Goal: Information Seeking & Learning: Understand process/instructions

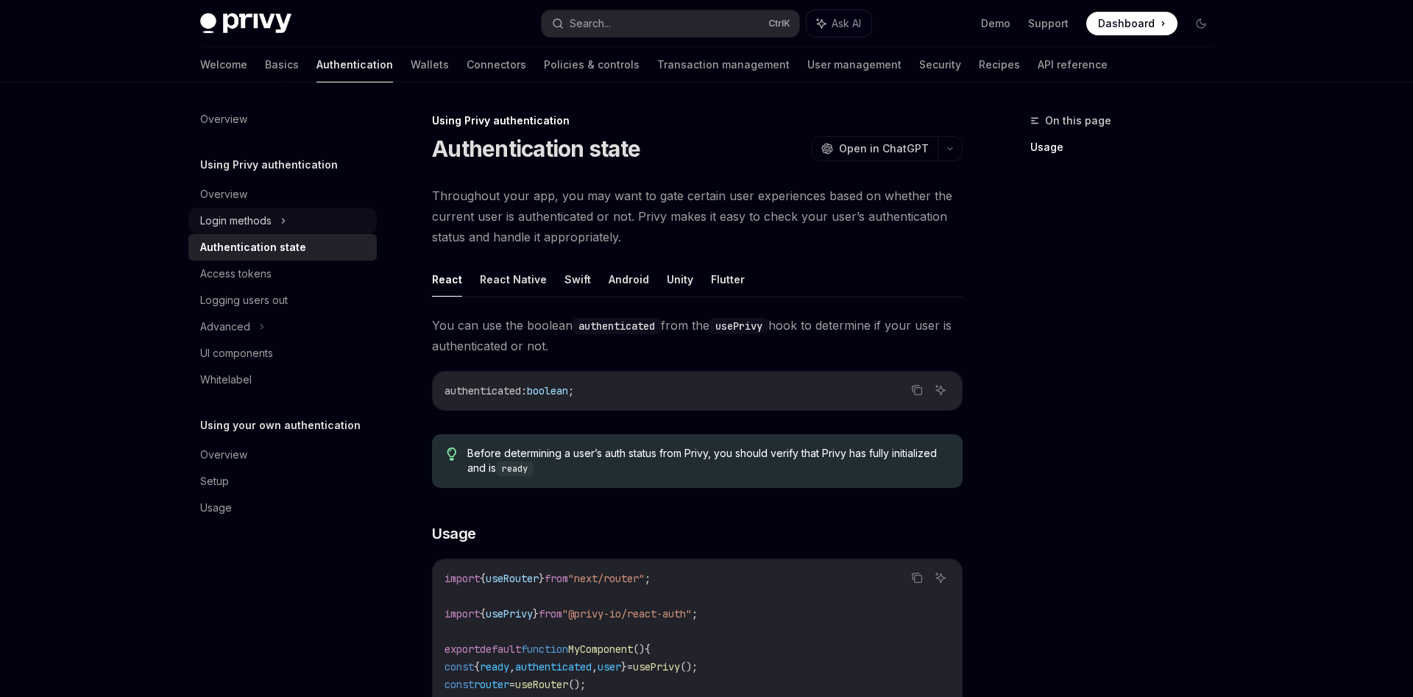
click at [294, 210] on div "Login methods" at bounding box center [282, 221] width 188 height 26
type textarea "*"
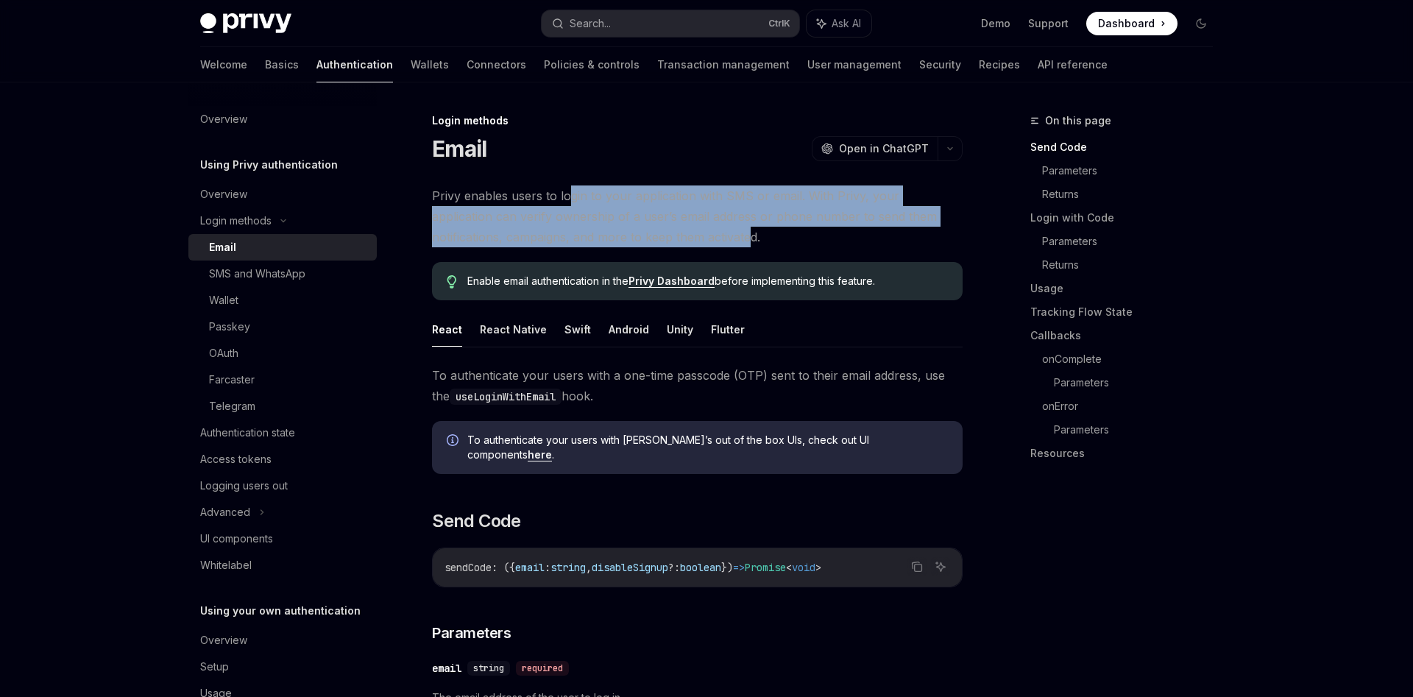
drag, startPoint x: 568, startPoint y: 205, endPoint x: 675, endPoint y: 230, distance: 109.8
click at [675, 230] on span "Privy enables users to login to your application with SMS or email. With Privy,…" at bounding box center [697, 216] width 531 height 62
drag, startPoint x: 692, startPoint y: 234, endPoint x: 587, endPoint y: 203, distance: 109.7
click at [587, 203] on span "Privy enables users to login to your application with SMS or email. With Privy,…" at bounding box center [697, 216] width 531 height 62
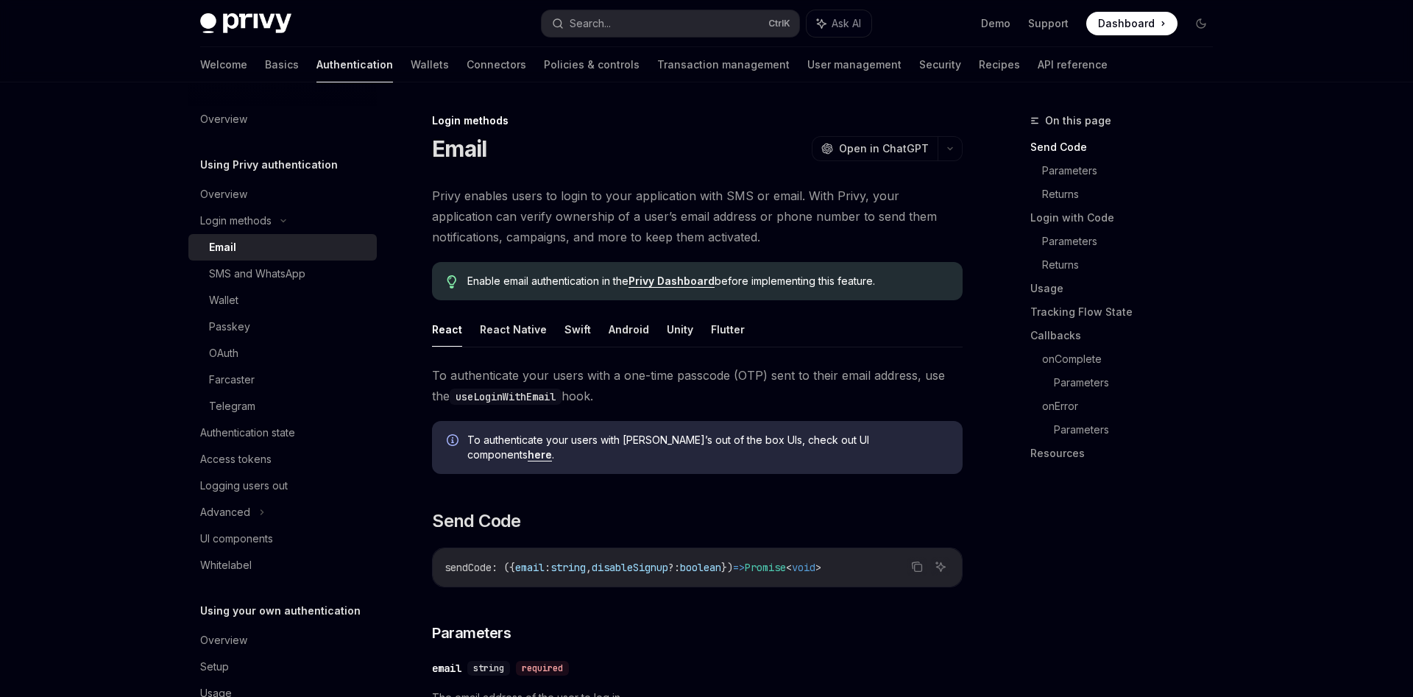
click at [587, 203] on span "Privy enables users to login to your application with SMS or email. With Privy,…" at bounding box center [697, 216] width 531 height 62
click at [598, 29] on div "Search..." at bounding box center [590, 24] width 41 height 18
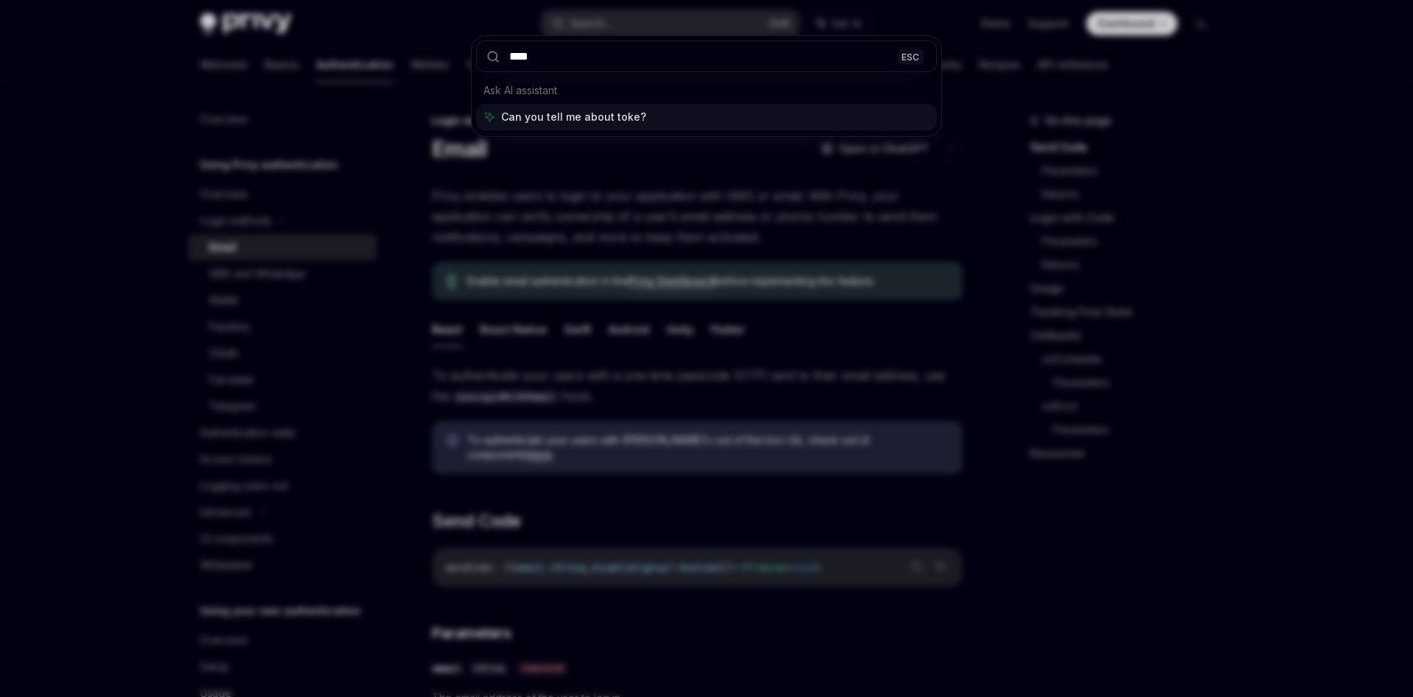
type input "*****"
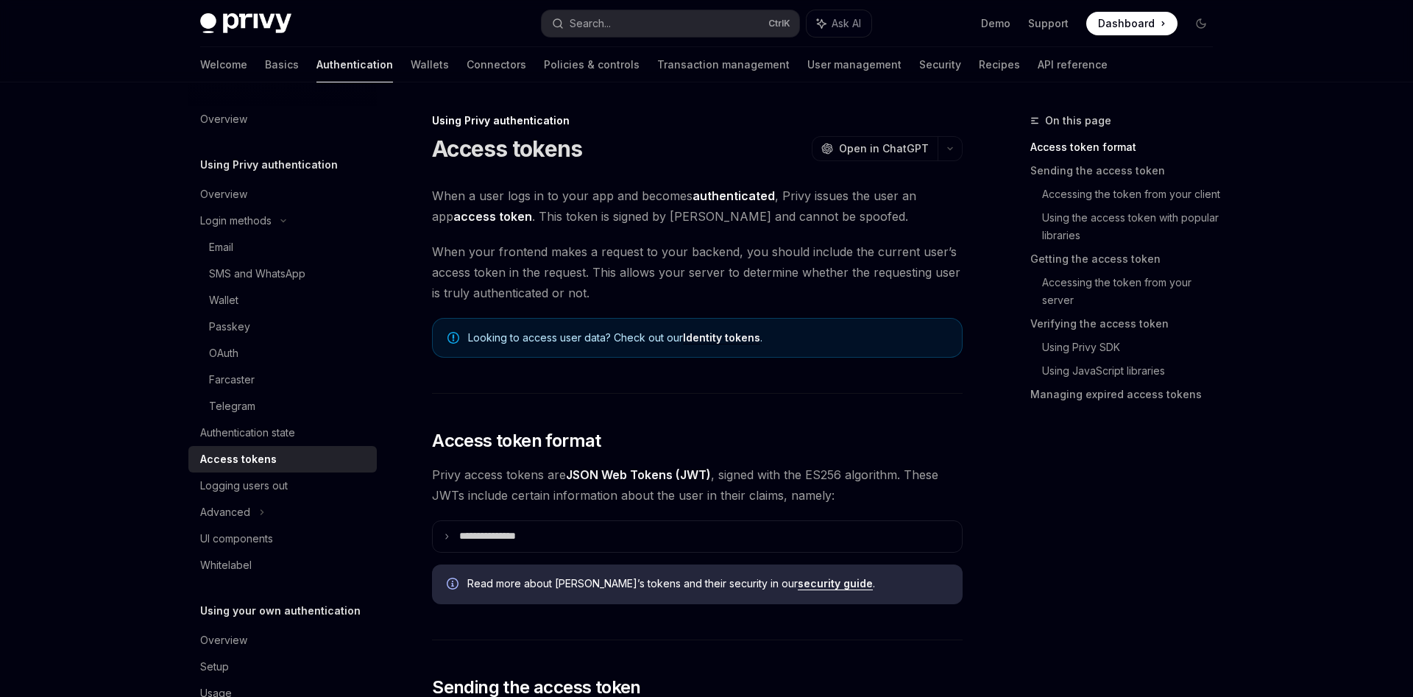
click at [534, 333] on span "Looking to access user data? Check out our Identity tokens ." at bounding box center [707, 337] width 479 height 15
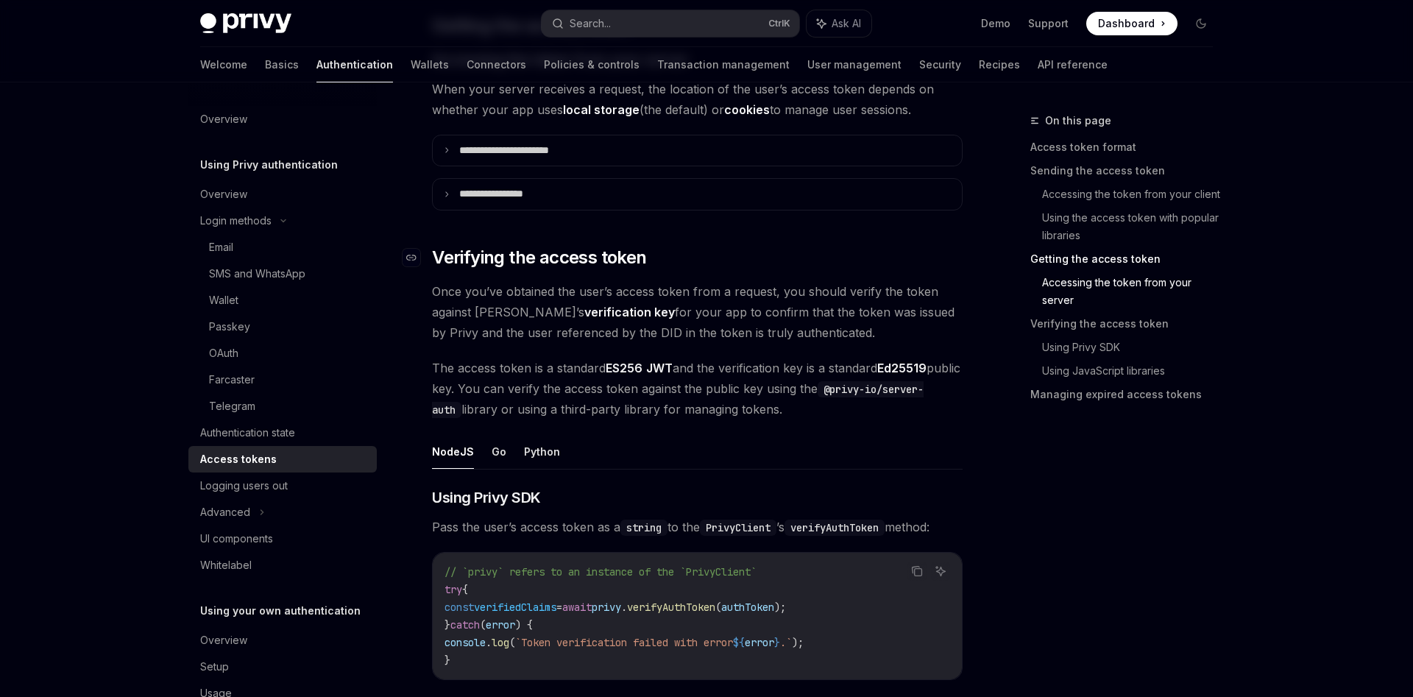
scroll to position [2102, 0]
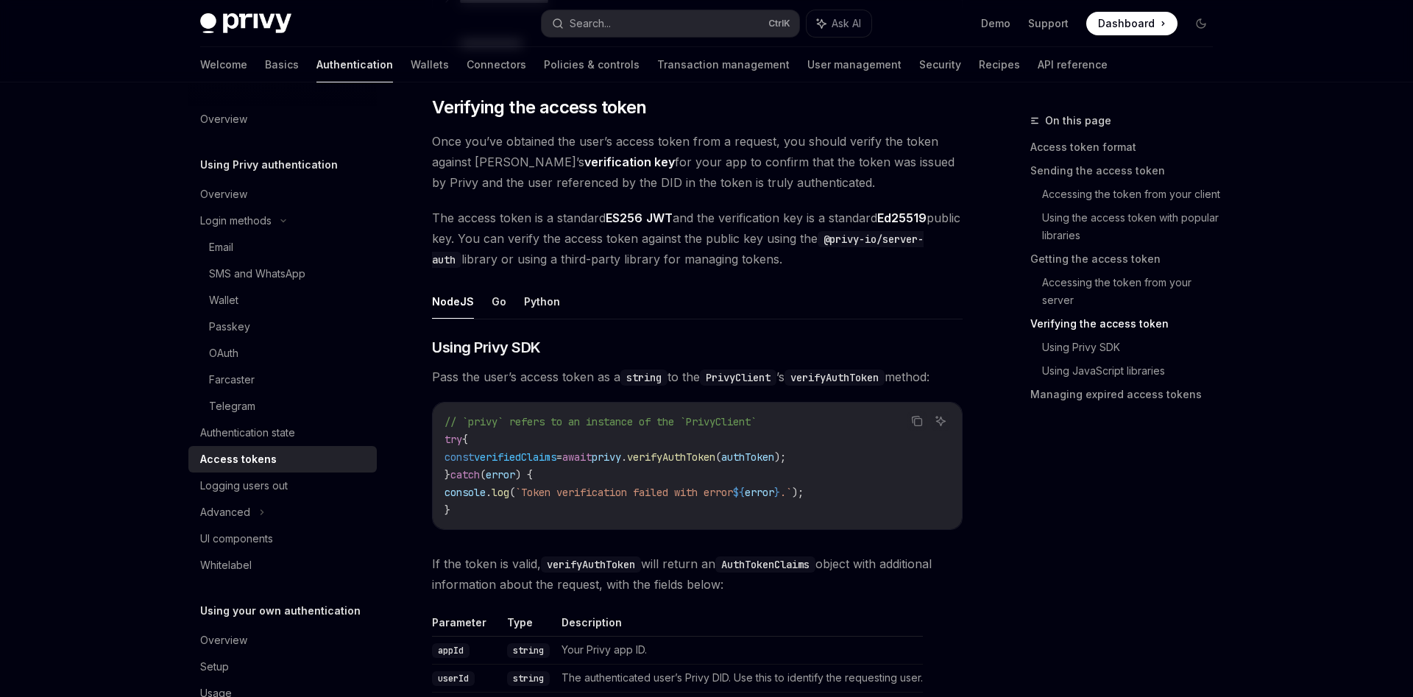
click at [715, 458] on span "verifyAuthToken" at bounding box center [671, 456] width 88 height 13
copy span "verifyAuthToken"
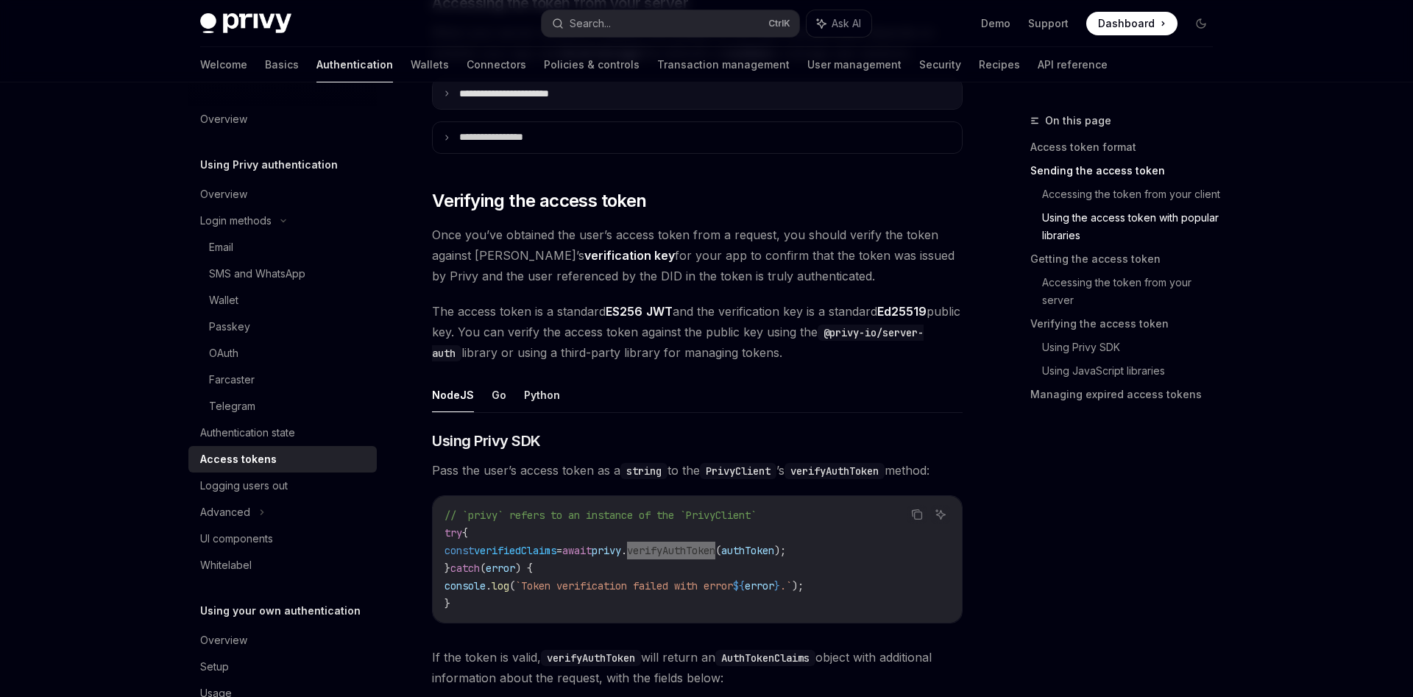
scroll to position [2402, 0]
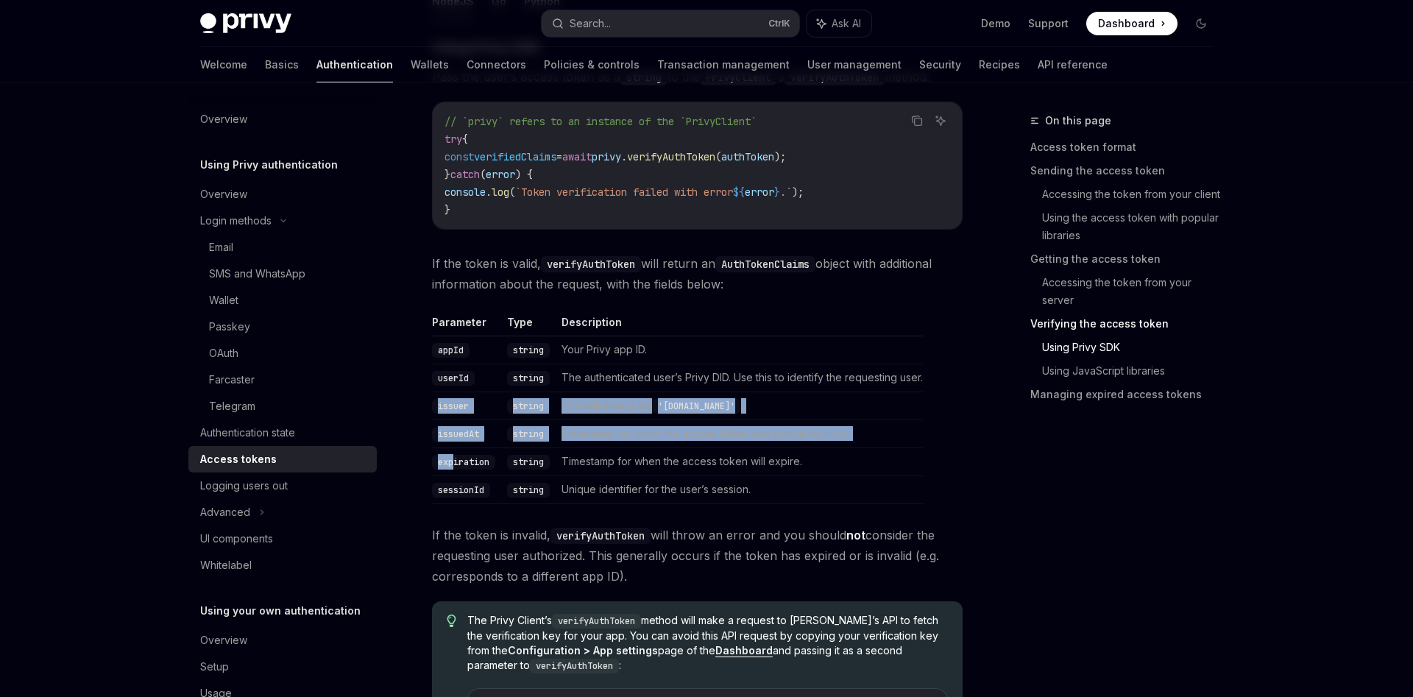
drag, startPoint x: 442, startPoint y: 421, endPoint x: 456, endPoint y: 464, distance: 45.8
click at [456, 464] on tbody "appId string Your Privy app ID. userId string The authenticated user’s Privy DI…" at bounding box center [677, 420] width 491 height 168
click at [458, 469] on code "expiration" at bounding box center [463, 462] width 63 height 15
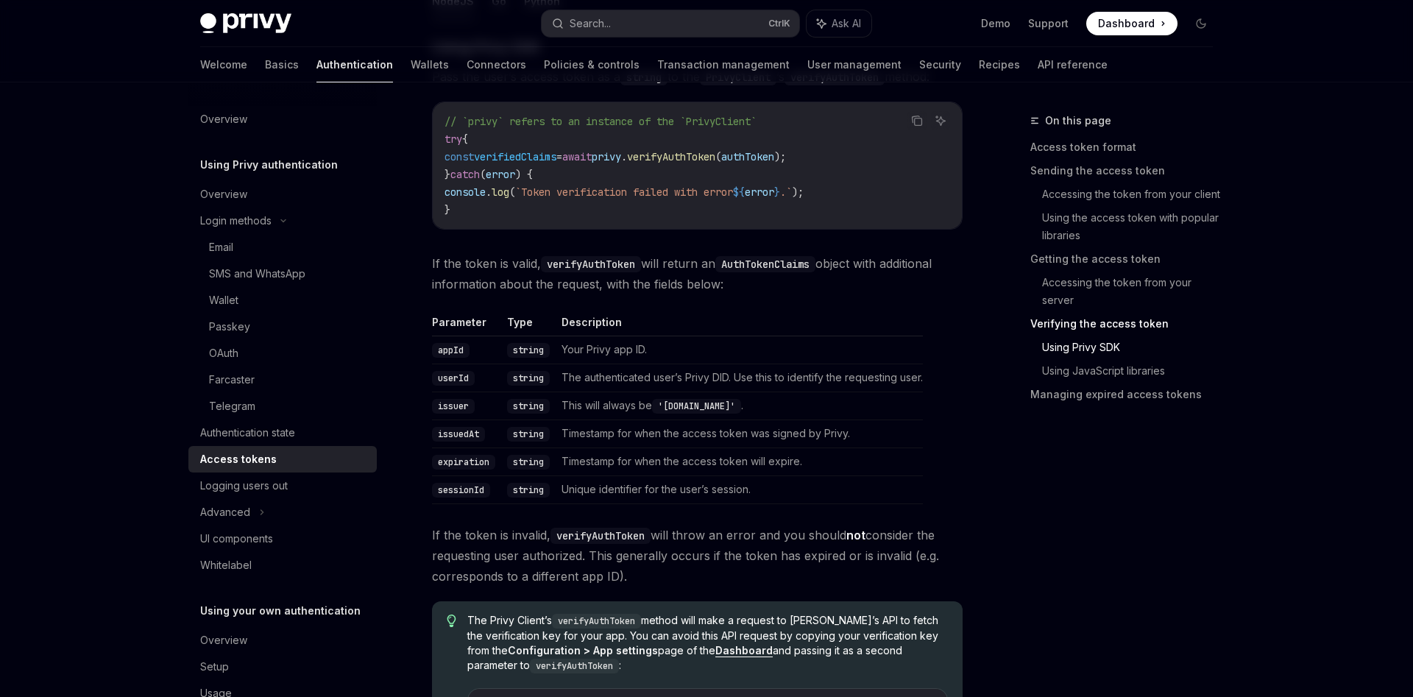
click at [477, 378] on td "userId" at bounding box center [466, 378] width 69 height 28
click at [474, 378] on code "userId" at bounding box center [453, 378] width 43 height 15
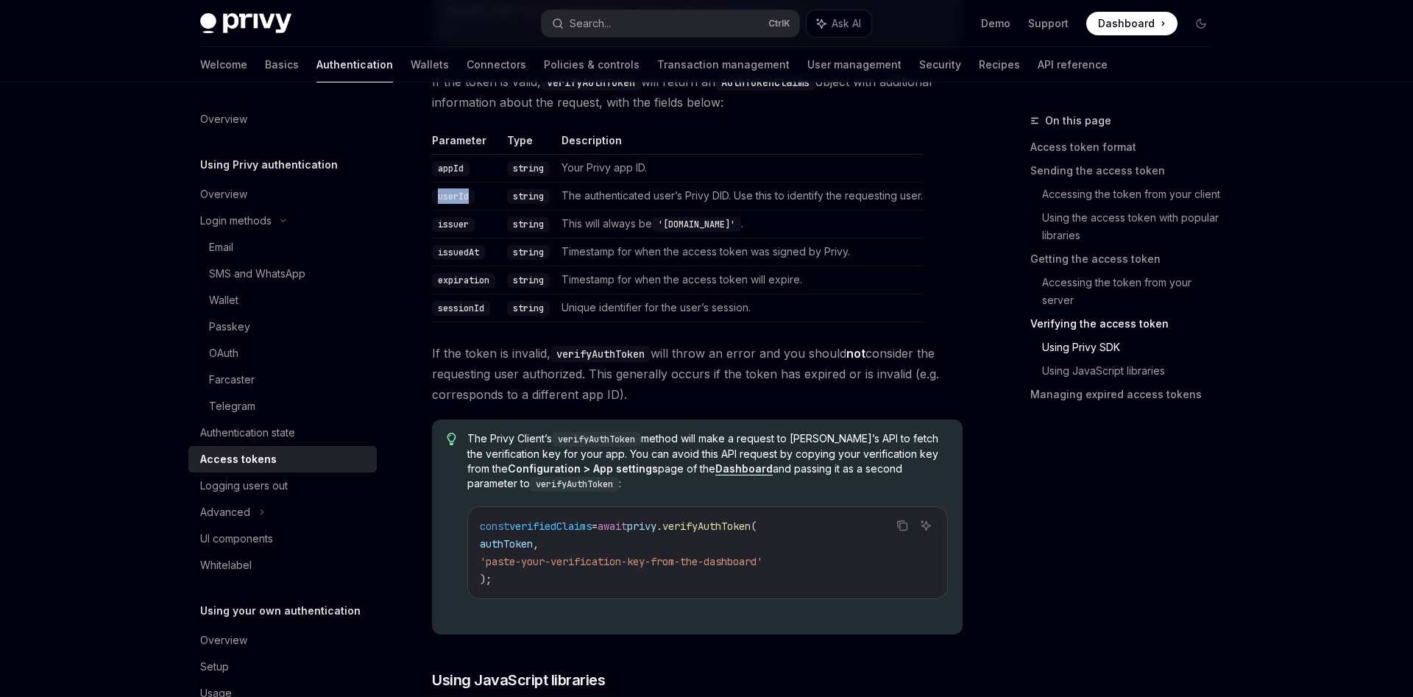
scroll to position [2552, 0]
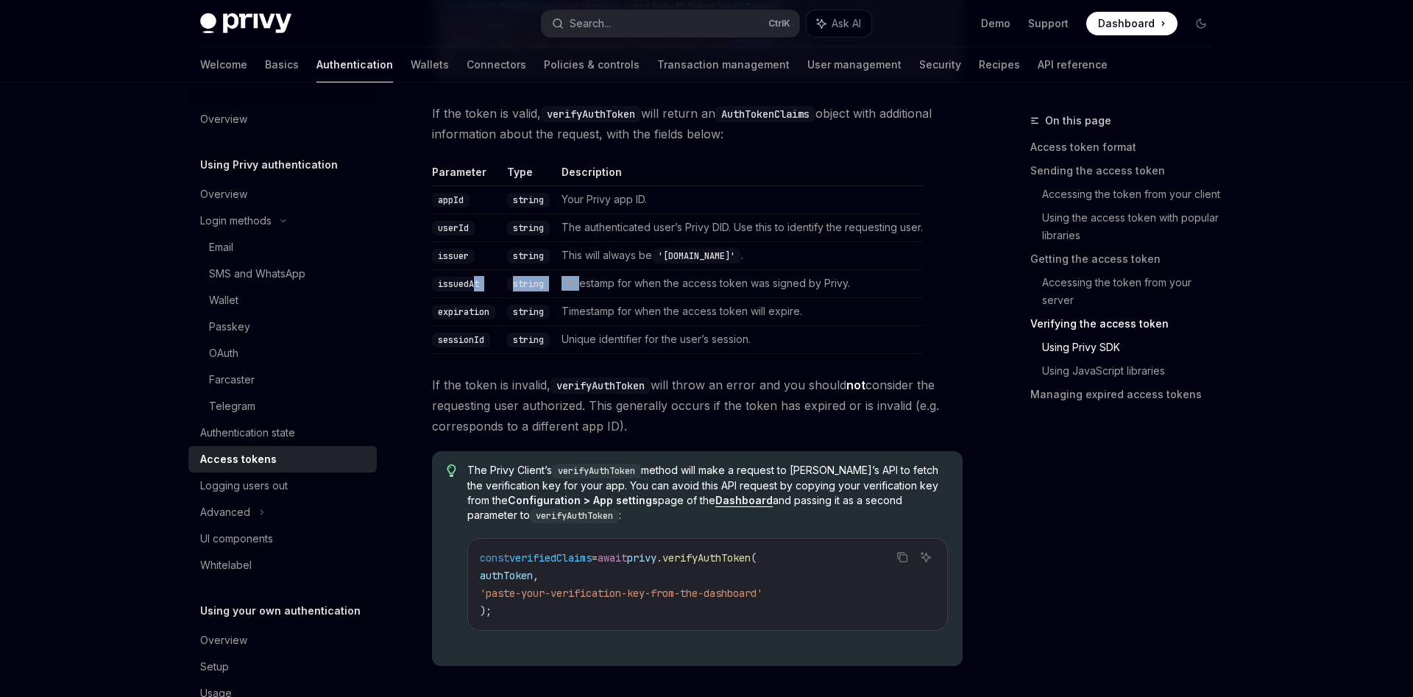
drag, startPoint x: 608, startPoint y: 286, endPoint x: 619, endPoint y: 286, distance: 11.1
click at [615, 286] on tr "issuedAt string Timestamp for when the access token was signed by [PERSON_NAME]." at bounding box center [677, 283] width 491 height 28
click at [626, 284] on td "Timestamp for when the access token was signed by Privy." at bounding box center [739, 283] width 367 height 28
click at [635, 230] on td "The authenticated user’s Privy DID. Use this to identify the requesting user." at bounding box center [739, 227] width 367 height 28
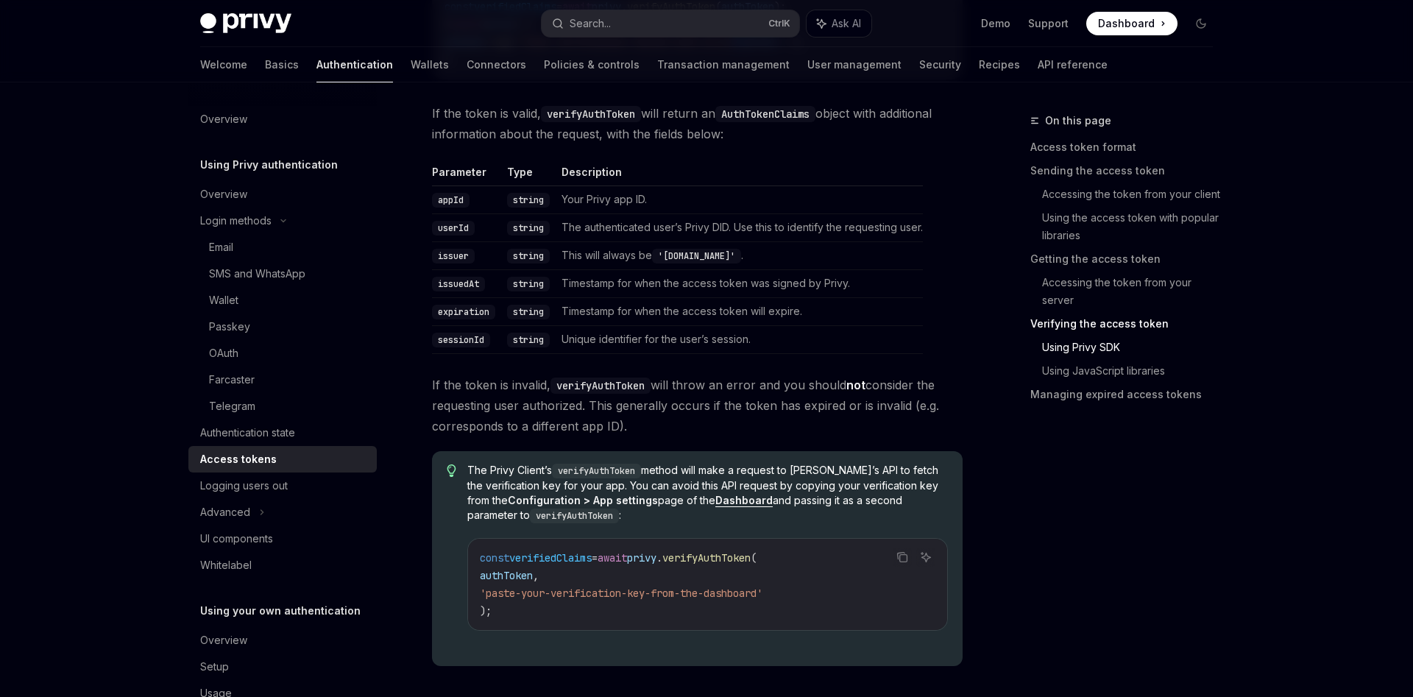
click at [464, 230] on code "userId" at bounding box center [453, 228] width 43 height 15
copy code "userId"
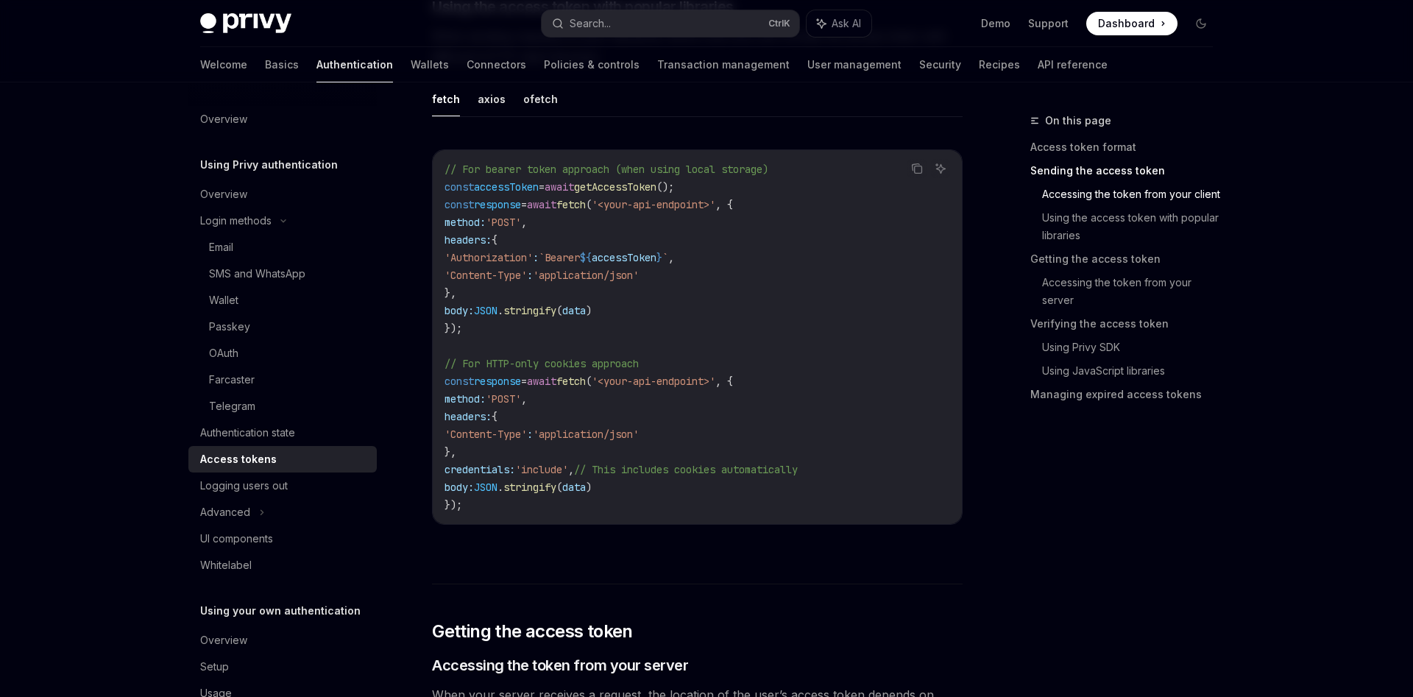
scroll to position [0, 0]
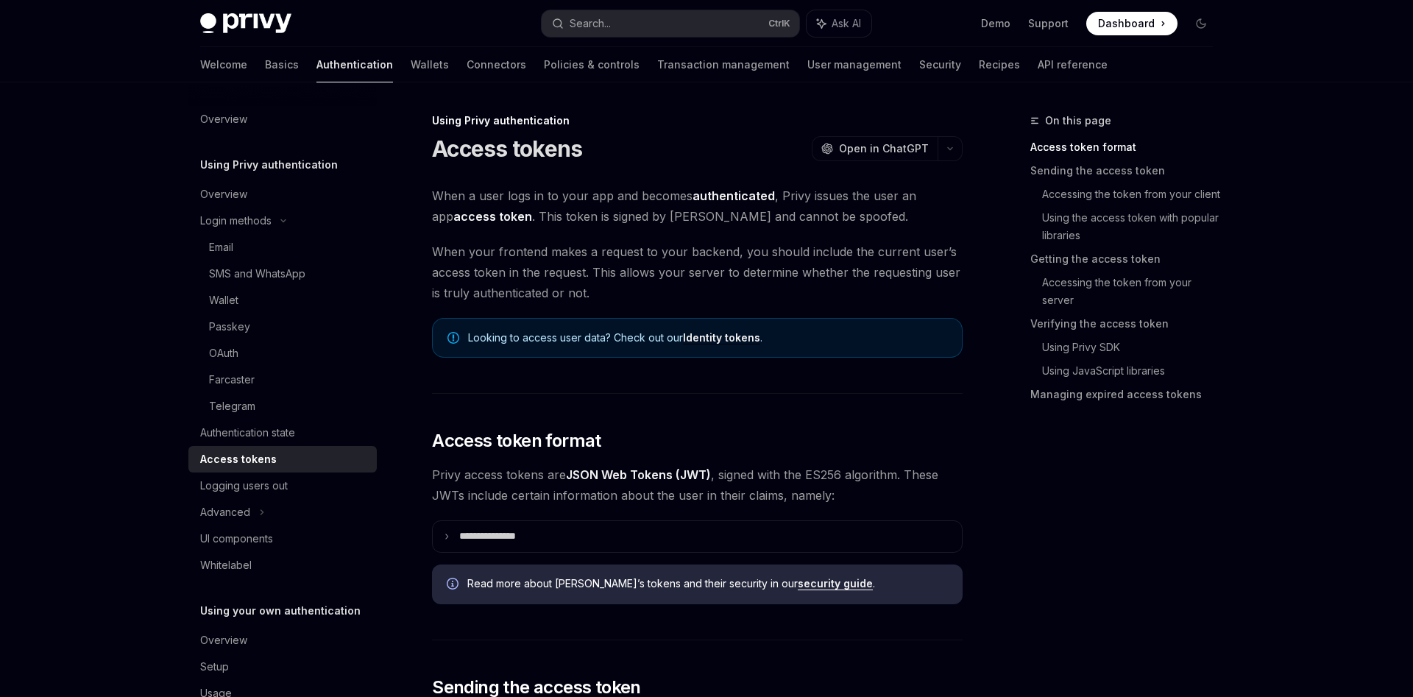
drag, startPoint x: 848, startPoint y: 497, endPoint x: 710, endPoint y: 162, distance: 362.0
click at [1038, 65] on link "API reference" at bounding box center [1073, 64] width 70 height 35
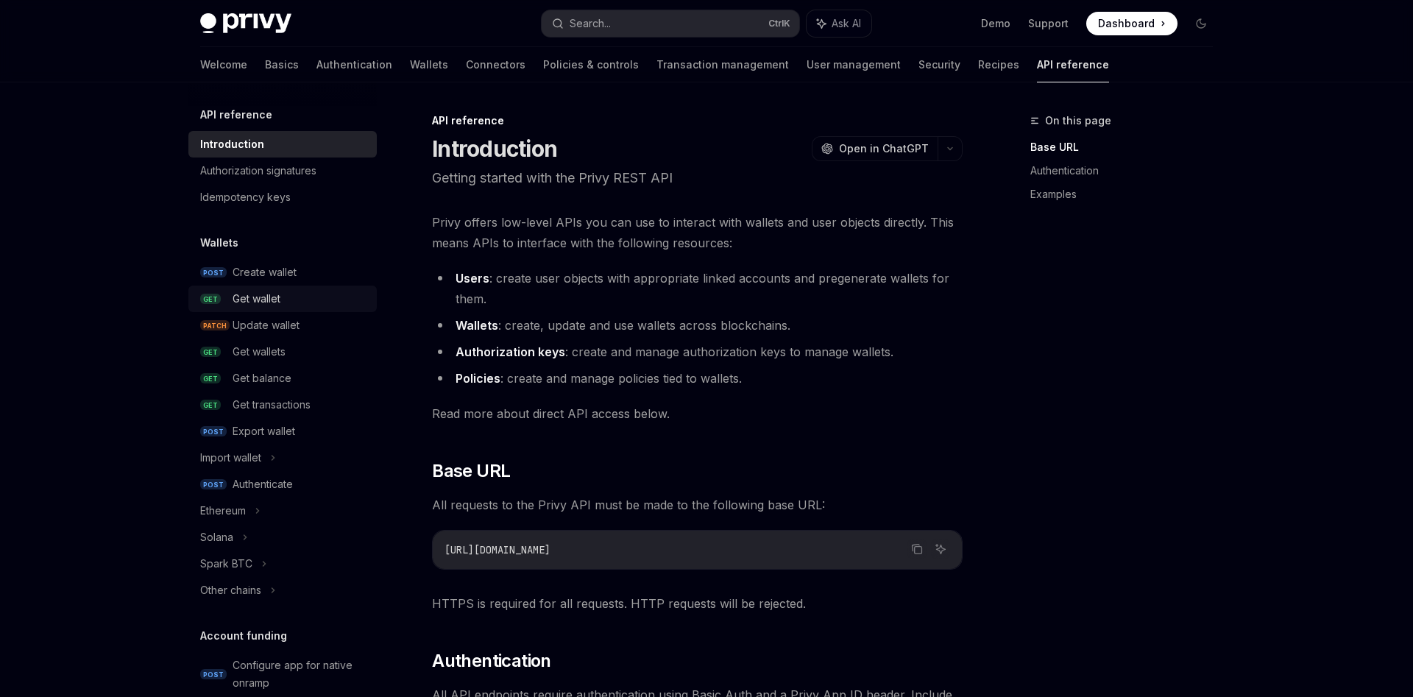
click at [287, 310] on link "GET Get wallet" at bounding box center [282, 299] width 188 height 26
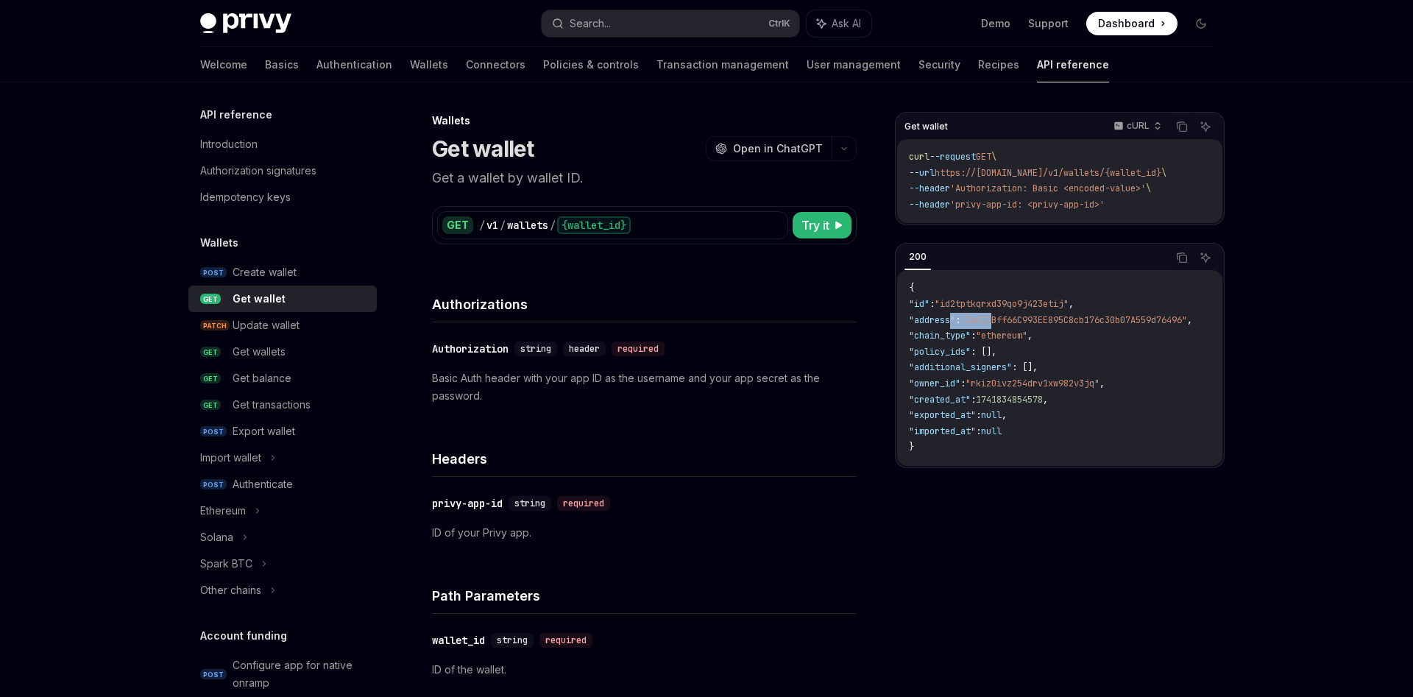
click at [1013, 316] on span ""address" : "0xF1DBff66C993EE895C8cb176c30b07A559d76496" ," at bounding box center [1050, 320] width 283 height 12
click at [1013, 316] on span ""0xF1DBff66C993EE895C8cb176c30b07A559d76496"" at bounding box center [1073, 320] width 227 height 12
drag, startPoint x: 1033, startPoint y: 172, endPoint x: 1162, endPoint y: 174, distance: 128.8
click at [1161, 174] on span "https://[DOMAIN_NAME]/v1/wallets/{wallet_id}" at bounding box center [1048, 173] width 227 height 12
click at [1130, 177] on span "https://[DOMAIN_NAME]/v1/wallets/{wallet_id}" at bounding box center [1048, 173] width 227 height 12
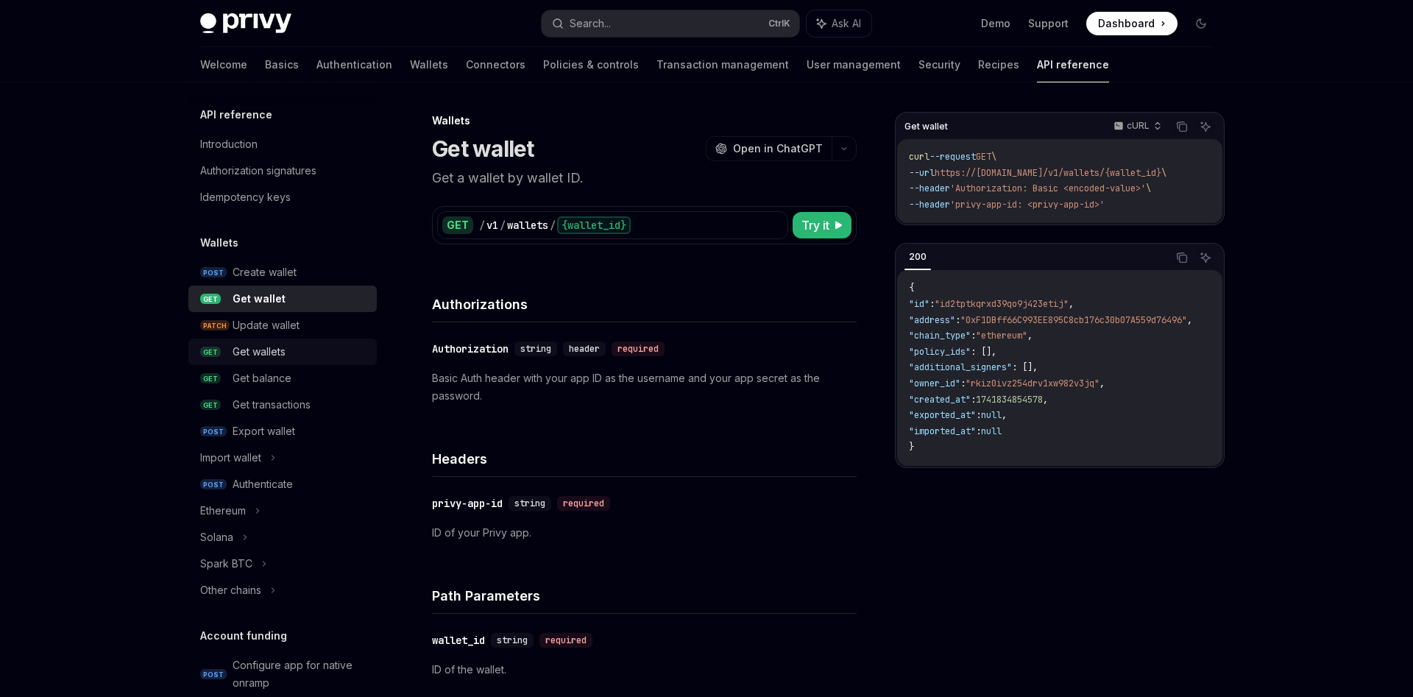
click at [330, 354] on div "Get wallets" at bounding box center [300, 352] width 135 height 18
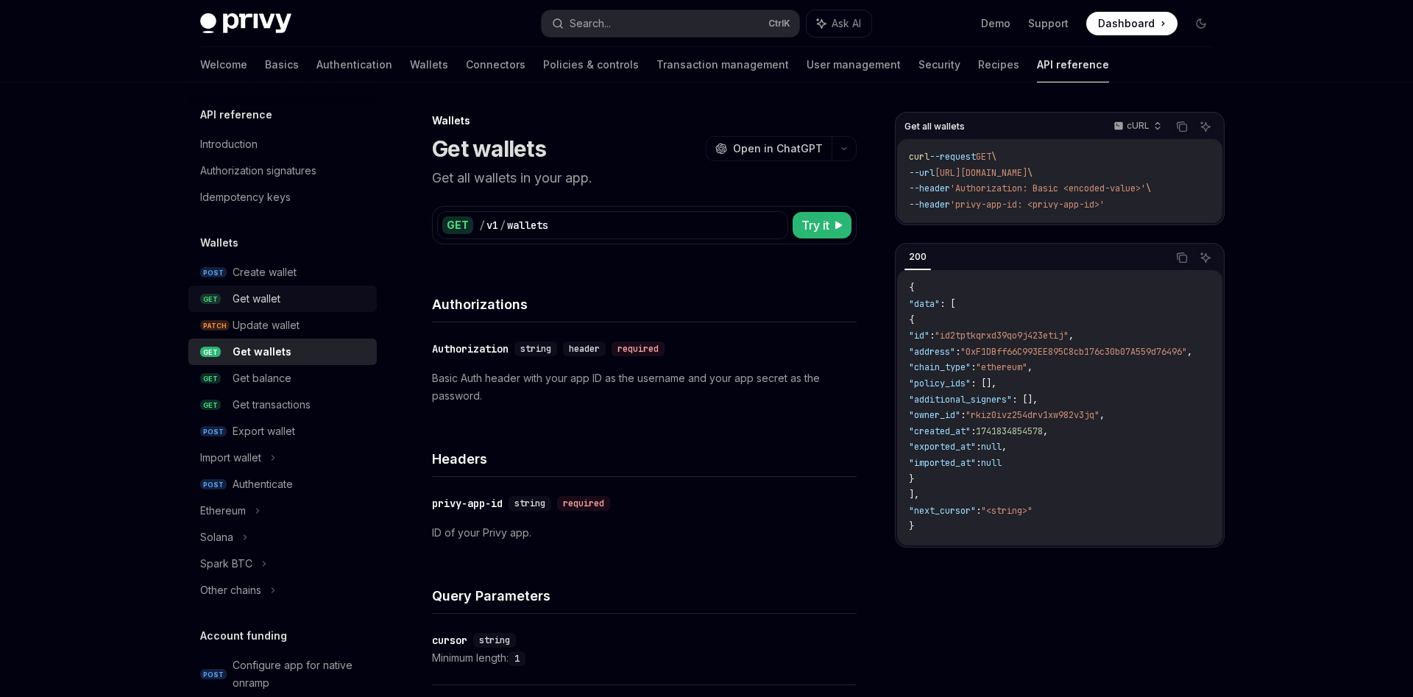
click at [310, 287] on link "GET Get wallet" at bounding box center [282, 299] width 188 height 26
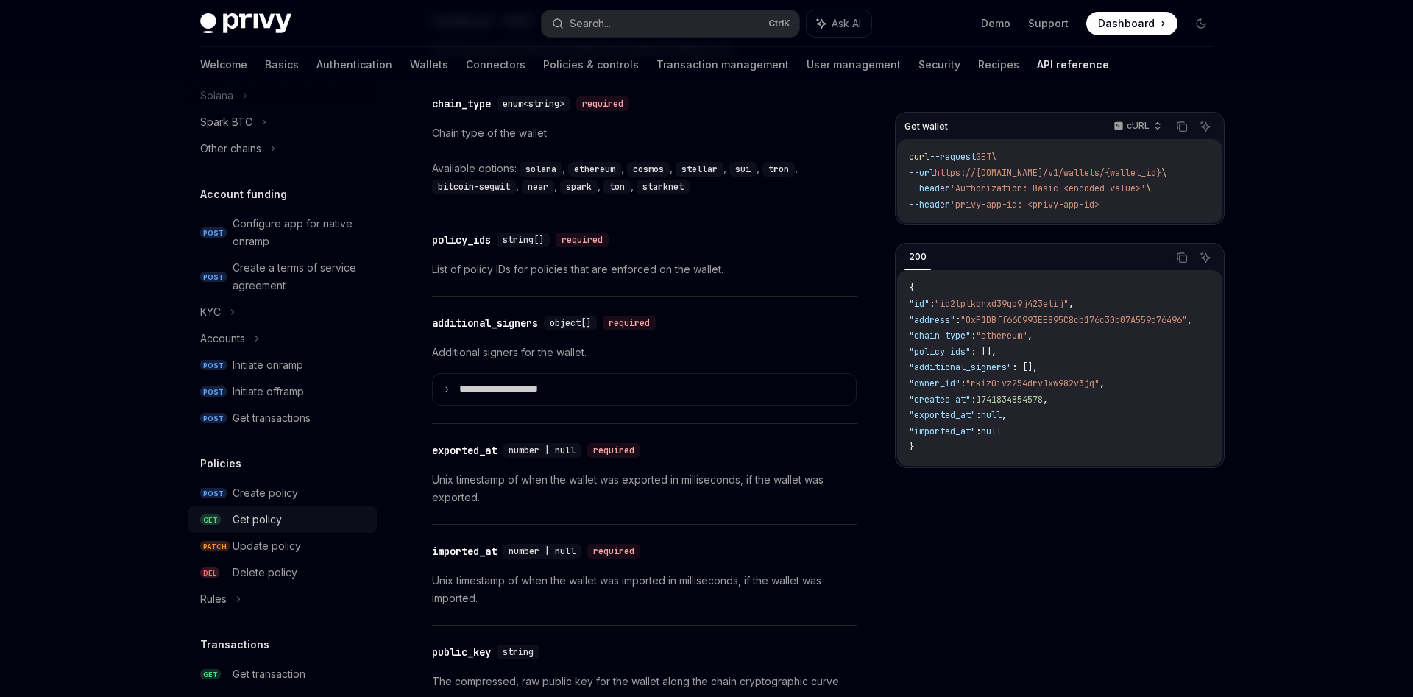
scroll to position [850, 0]
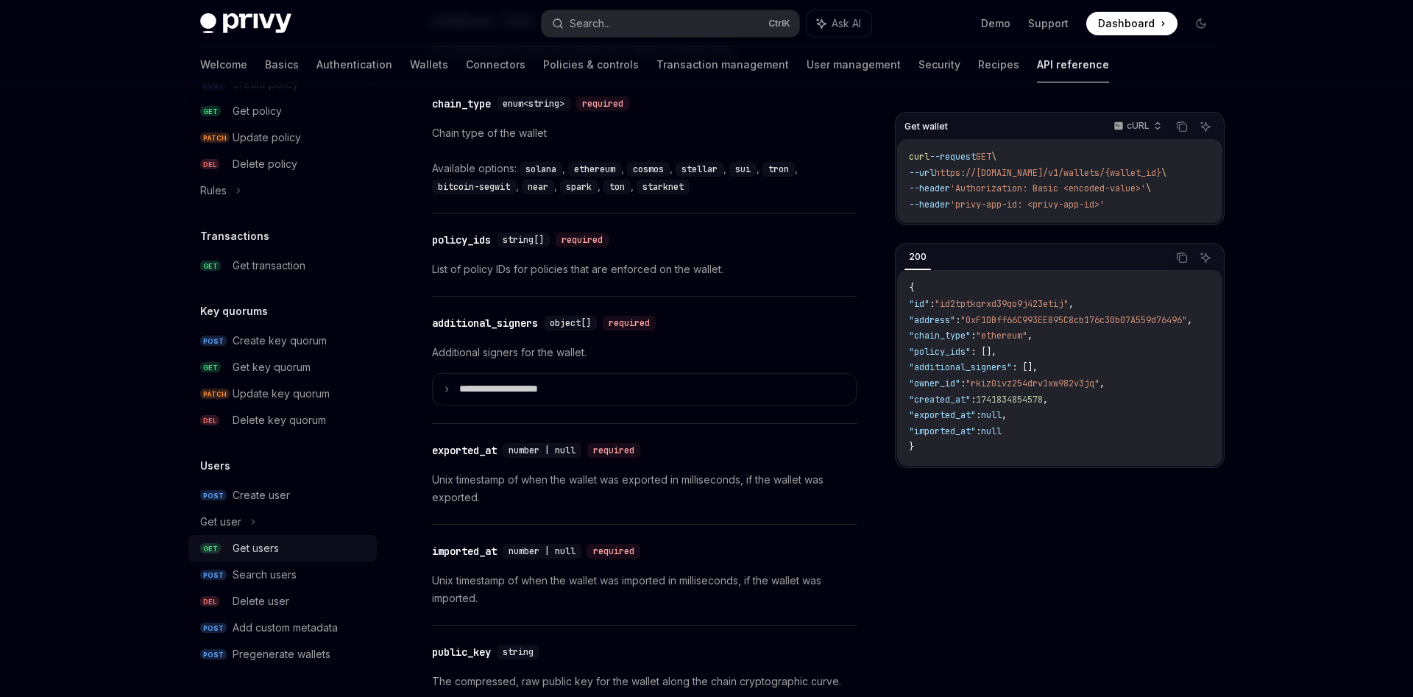
click at [288, 542] on div "Get users" at bounding box center [300, 548] width 135 height 18
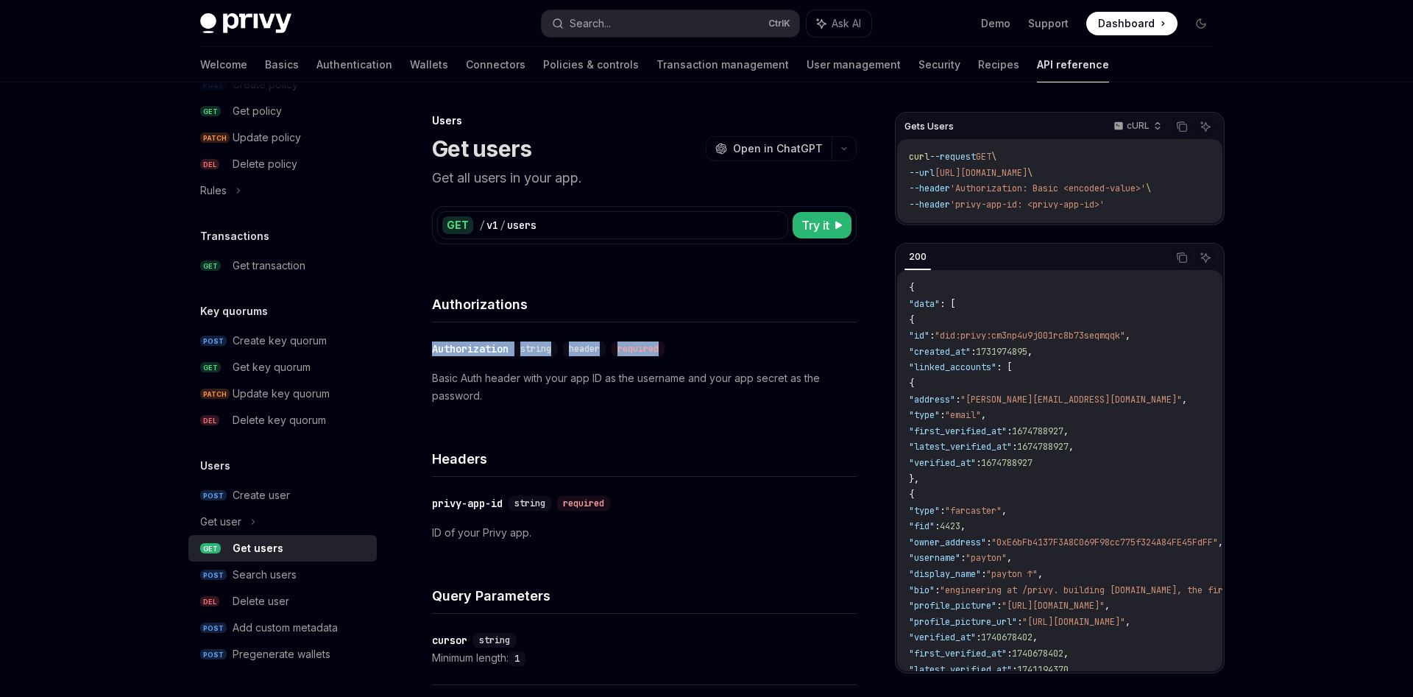
drag, startPoint x: 659, startPoint y: 224, endPoint x: 820, endPoint y: 327, distance: 190.9
click at [783, 233] on div "/ v1 / users" at bounding box center [631, 225] width 304 height 15
click at [838, 312] on h4 "Authorizations" at bounding box center [644, 304] width 425 height 20
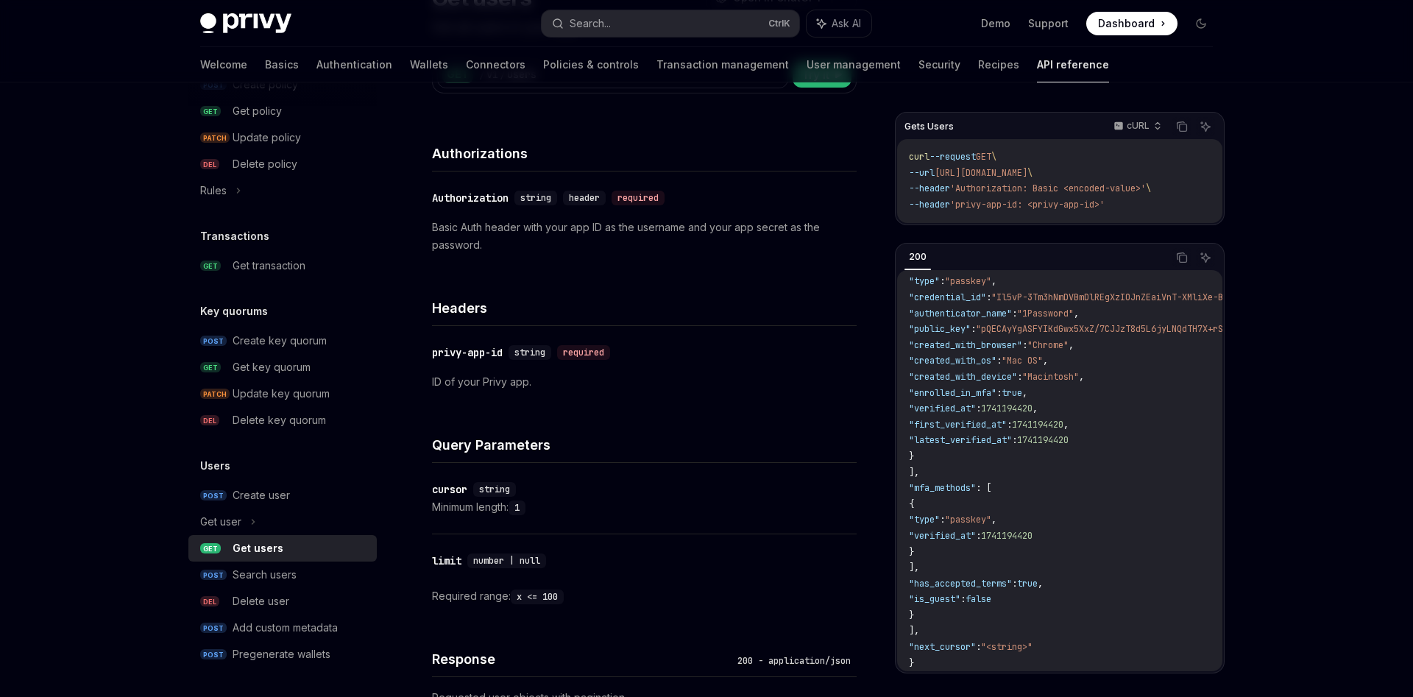
scroll to position [436, 0]
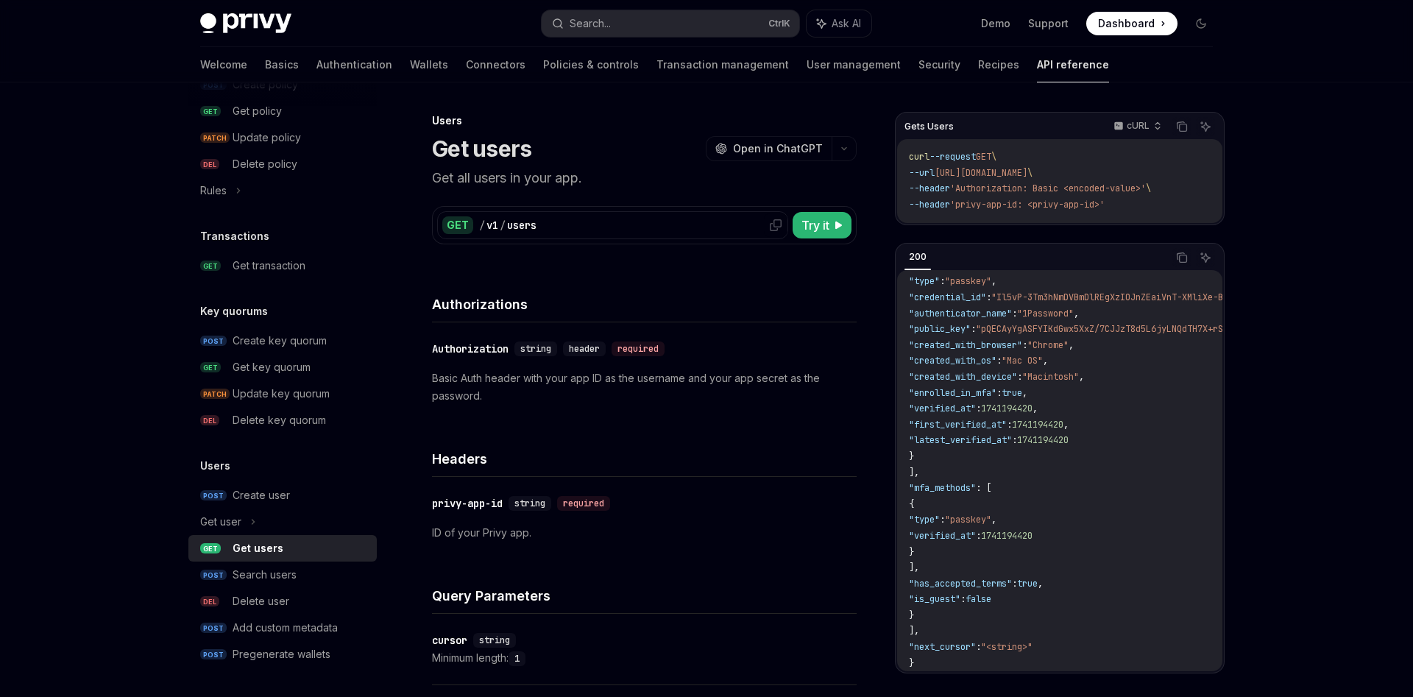
click at [661, 224] on div "/ v1 / users" at bounding box center [631, 225] width 304 height 15
click at [297, 516] on div "Get user" at bounding box center [282, 522] width 188 height 26
type textarea "*"
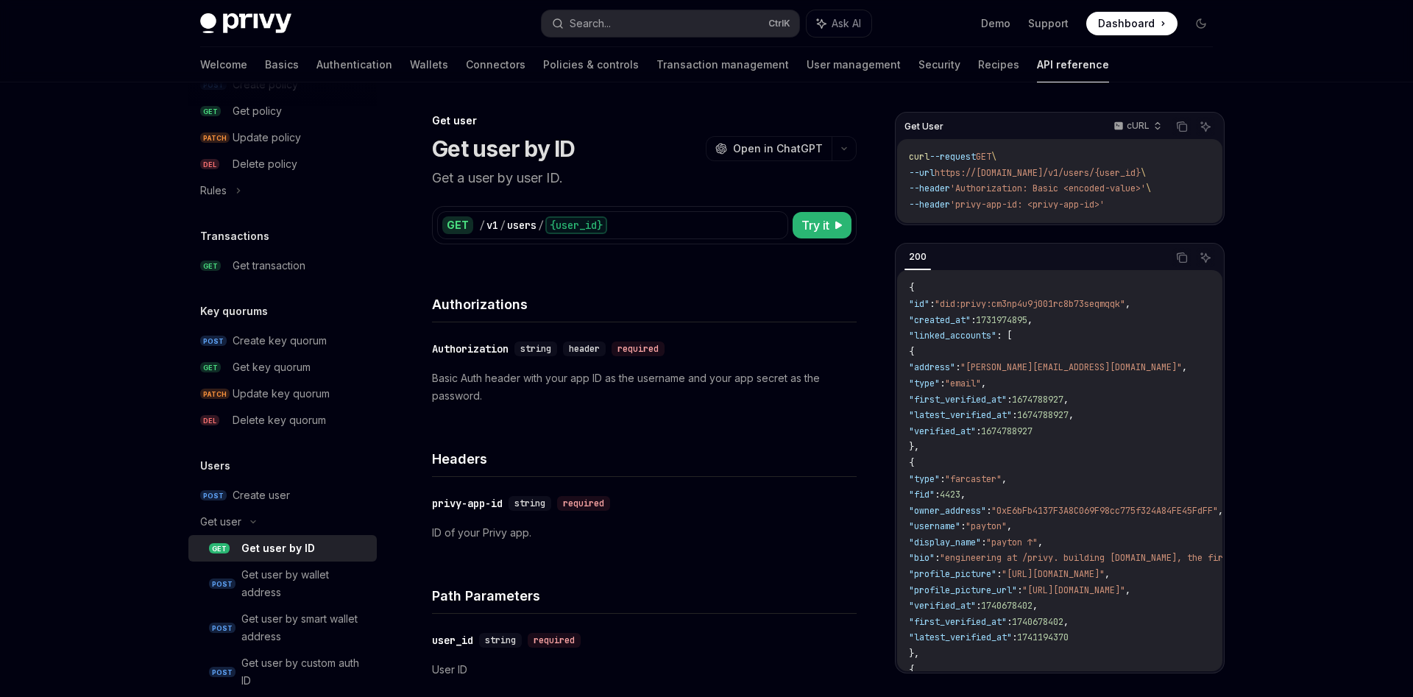
click at [590, 528] on p "ID of your Privy app." at bounding box center [644, 533] width 425 height 18
drag, startPoint x: 1130, startPoint y: 207, endPoint x: 896, endPoint y: 153, distance: 240.1
click at [897, 153] on div "curl --request GET \ --url https://[DOMAIN_NAME]/v1/users/{user_id} \ --header …" at bounding box center [1059, 181] width 325 height 84
copy code "curl --request GET \ --url https://[DOMAIN_NAME]/v1/users/{user_id} \ --header …"
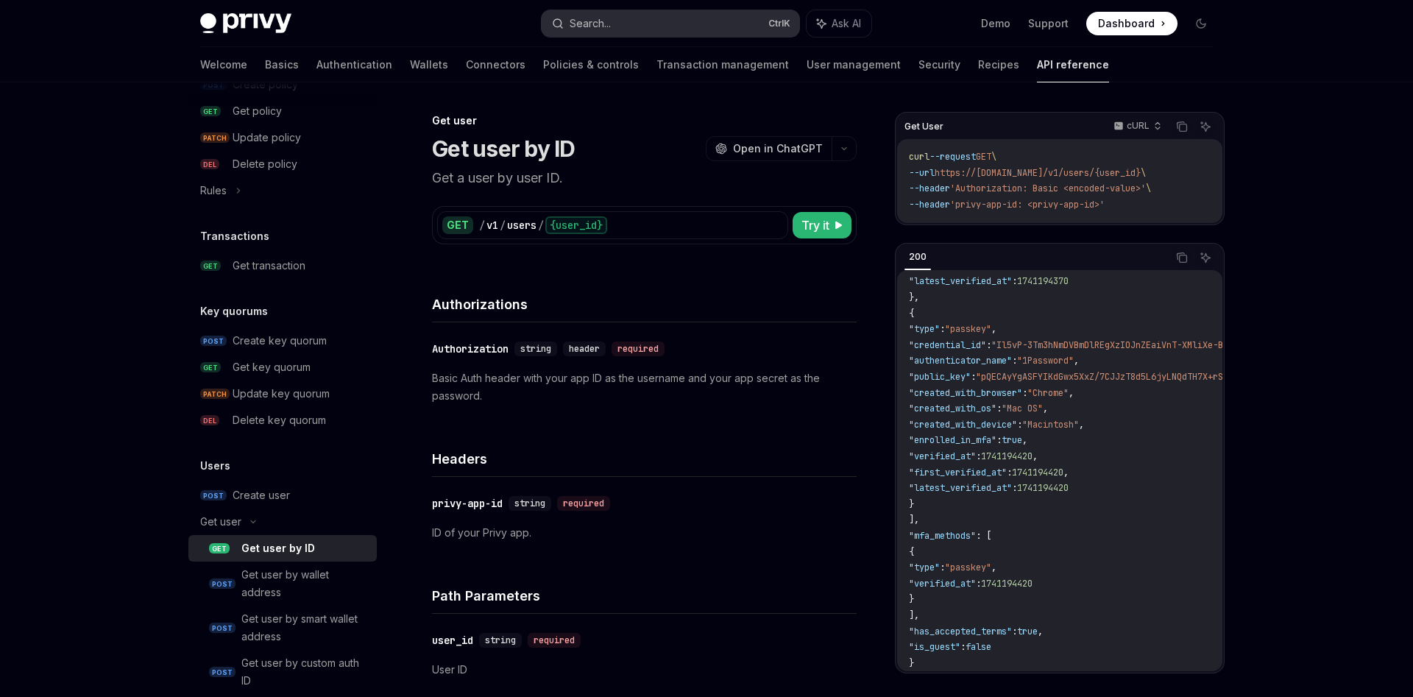
click at [611, 21] on div "Search..." at bounding box center [590, 24] width 41 height 18
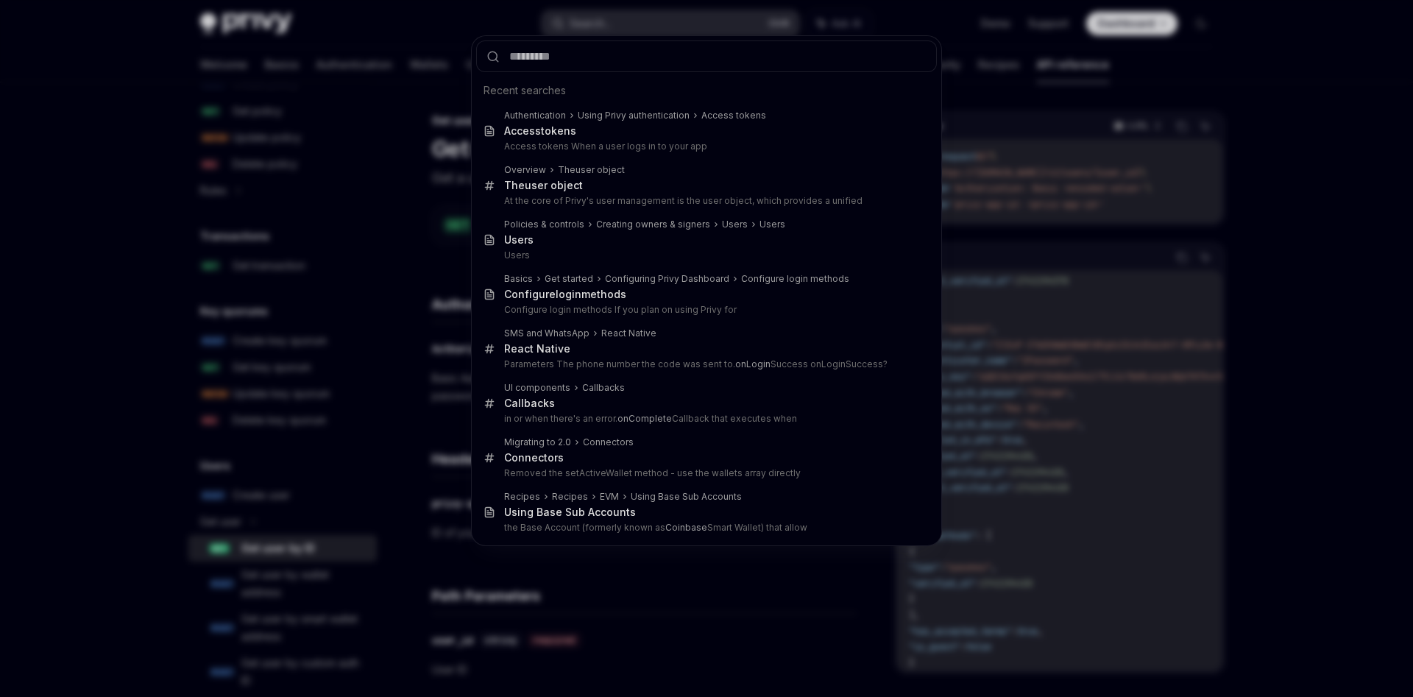
type input "*******"
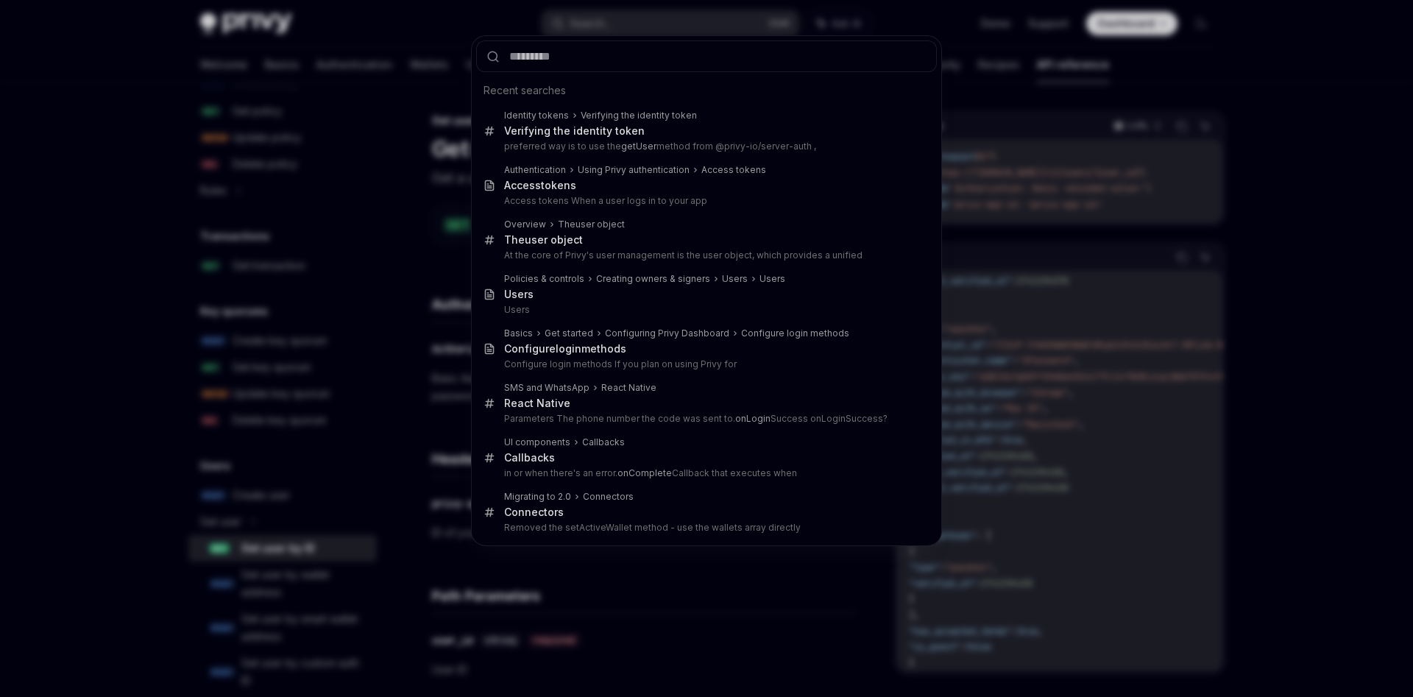
type textarea "*"
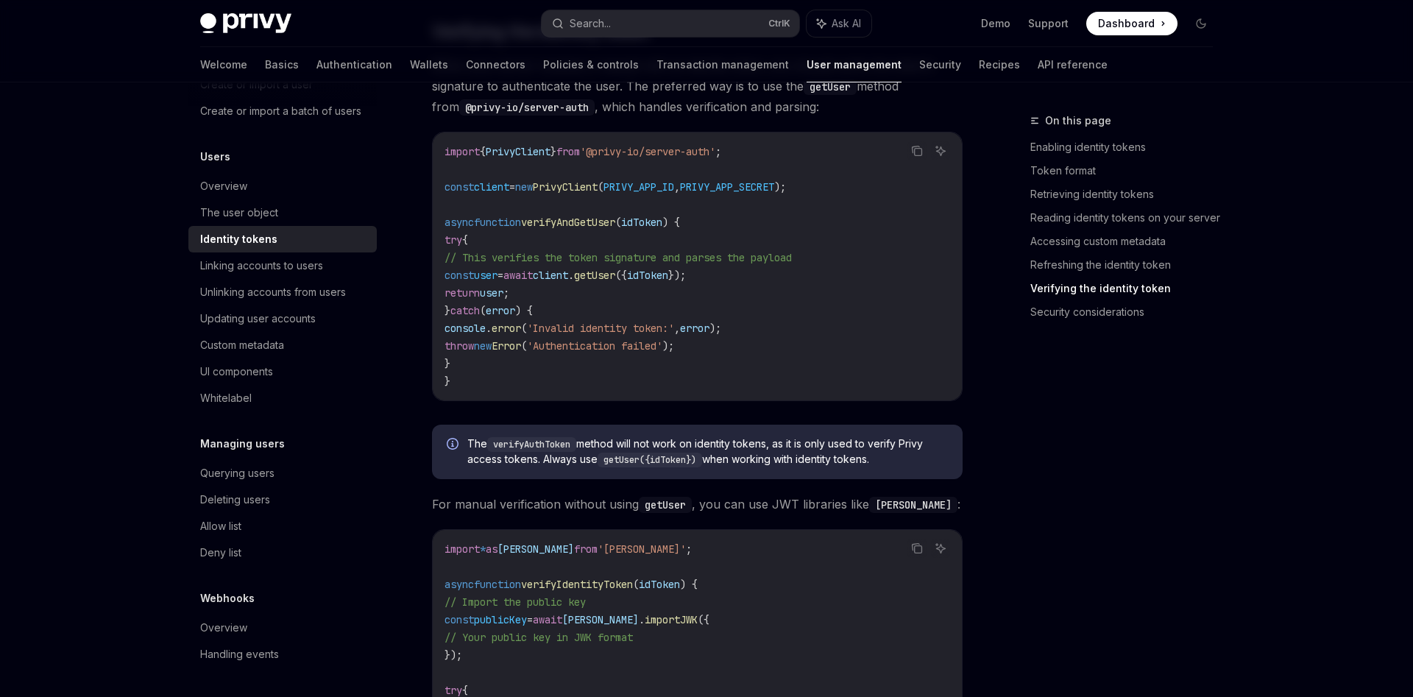
scroll to position [3872, 0]
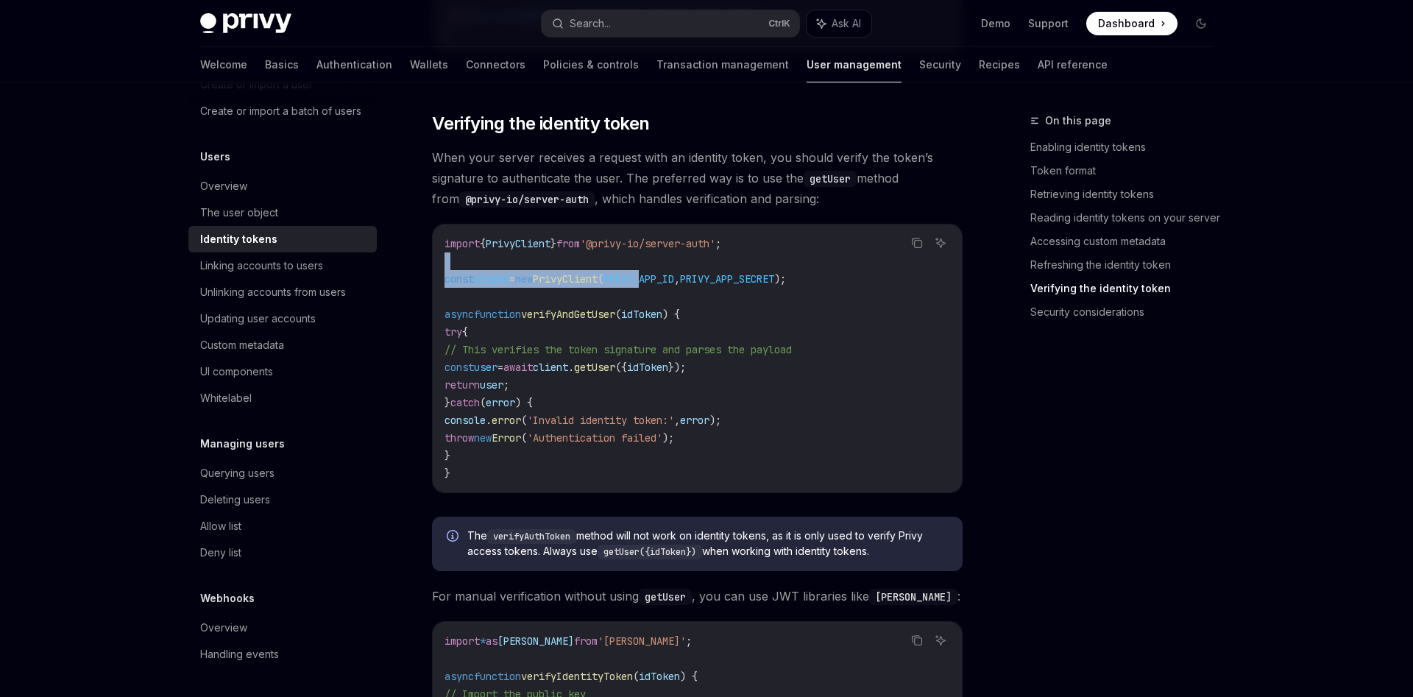
drag, startPoint x: 665, startPoint y: 277, endPoint x: 677, endPoint y: 291, distance: 18.8
click at [677, 291] on code "import { PrivyClient } from '@privy-io/server-auth' ; const client = new PrivyC…" at bounding box center [697, 358] width 506 height 247
click at [677, 295] on code "import { PrivyClient } from '@privy-io/server-auth' ; const client = new PrivyC…" at bounding box center [697, 358] width 506 height 247
drag, startPoint x: 722, startPoint y: 160, endPoint x: 759, endPoint y: 161, distance: 36.8
click at [759, 161] on span "When your server receives a request with an identity token, you should verify t…" at bounding box center [697, 178] width 531 height 62
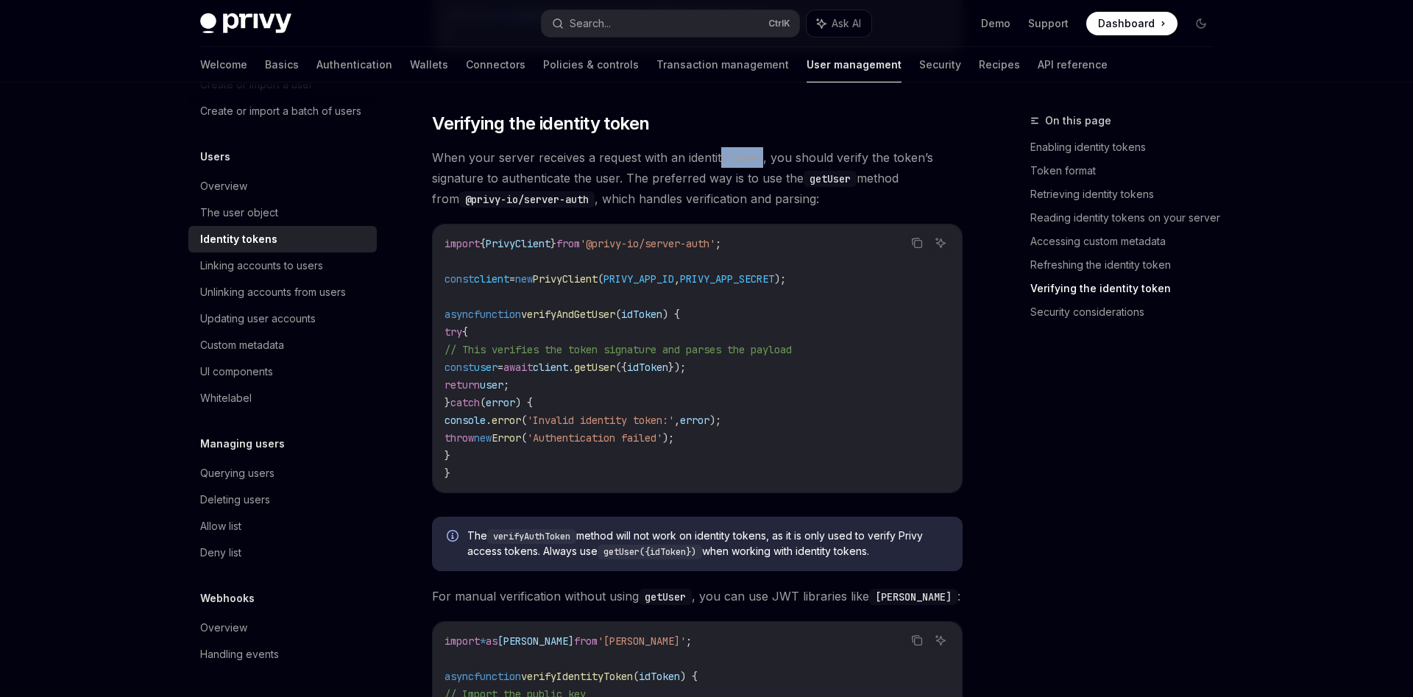
click at [759, 161] on span "When your server receives a request with an identity token, you should verify t…" at bounding box center [697, 178] width 531 height 62
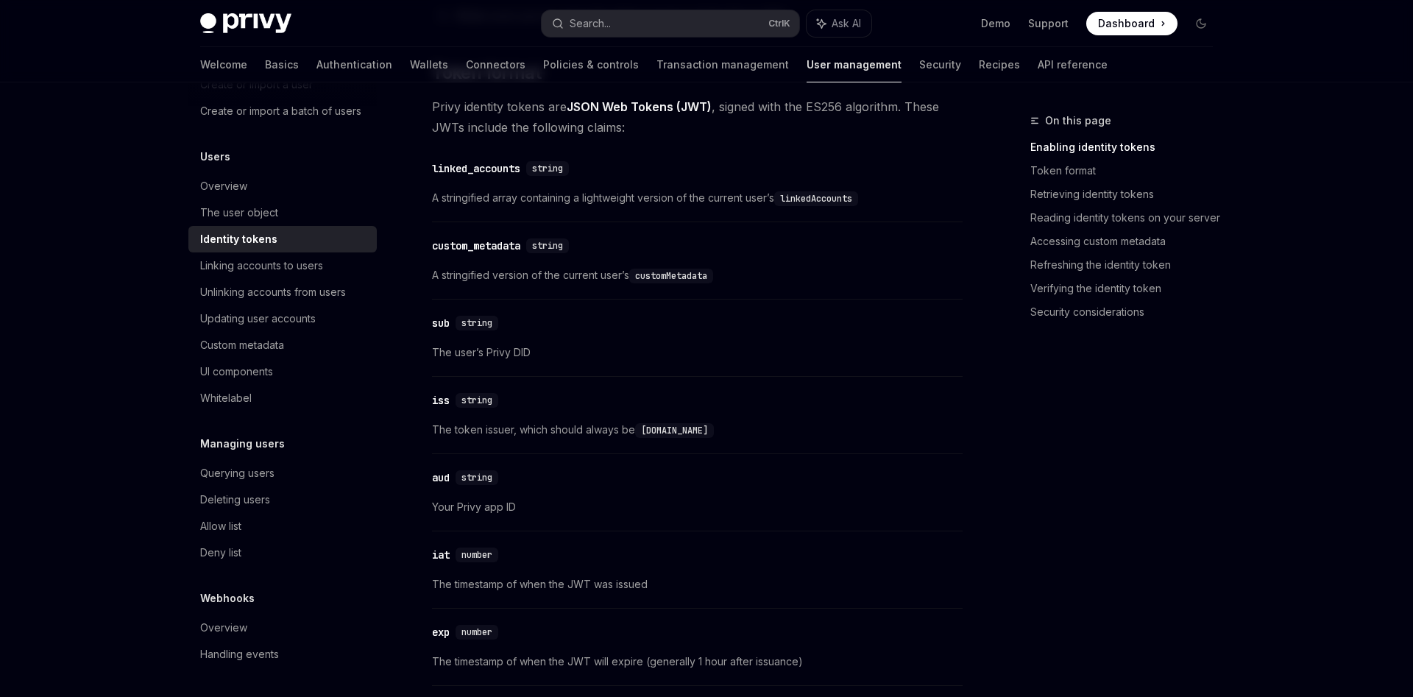
scroll to position [0, 0]
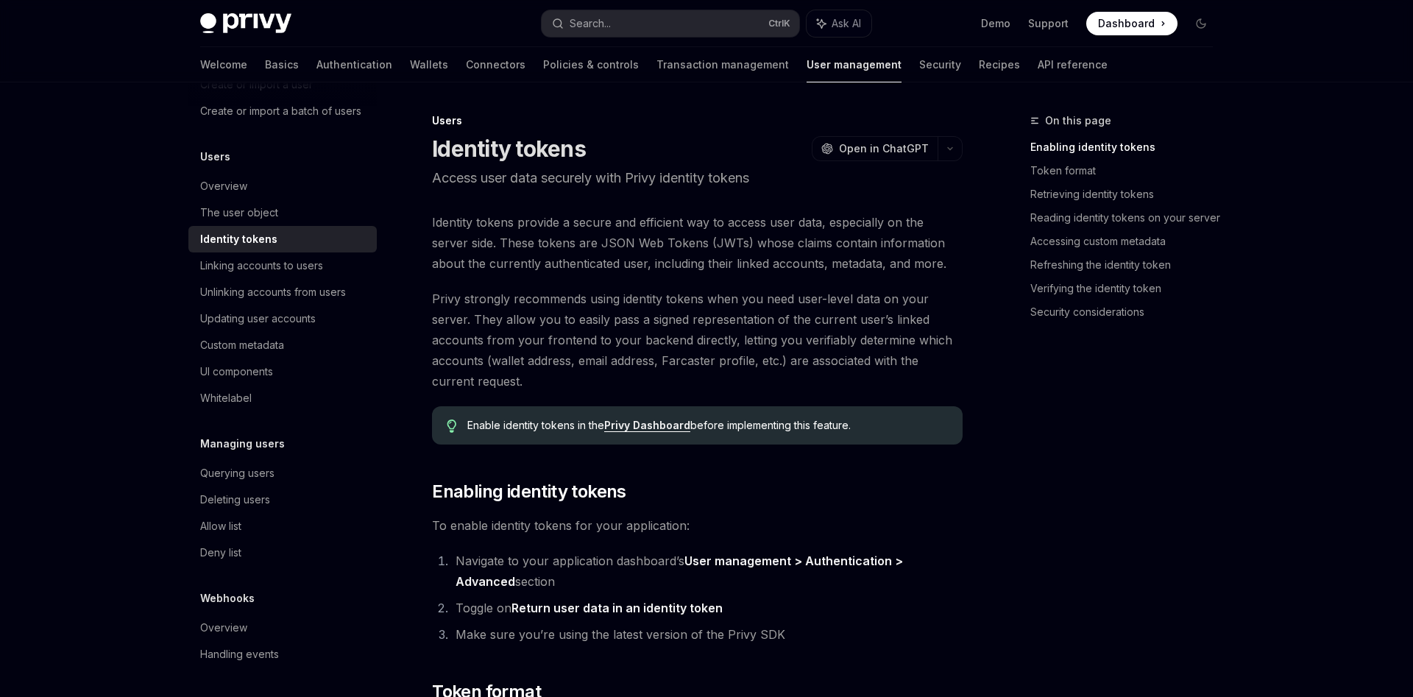
drag, startPoint x: 1002, startPoint y: 559, endPoint x: 939, endPoint y: 309, distance: 257.2
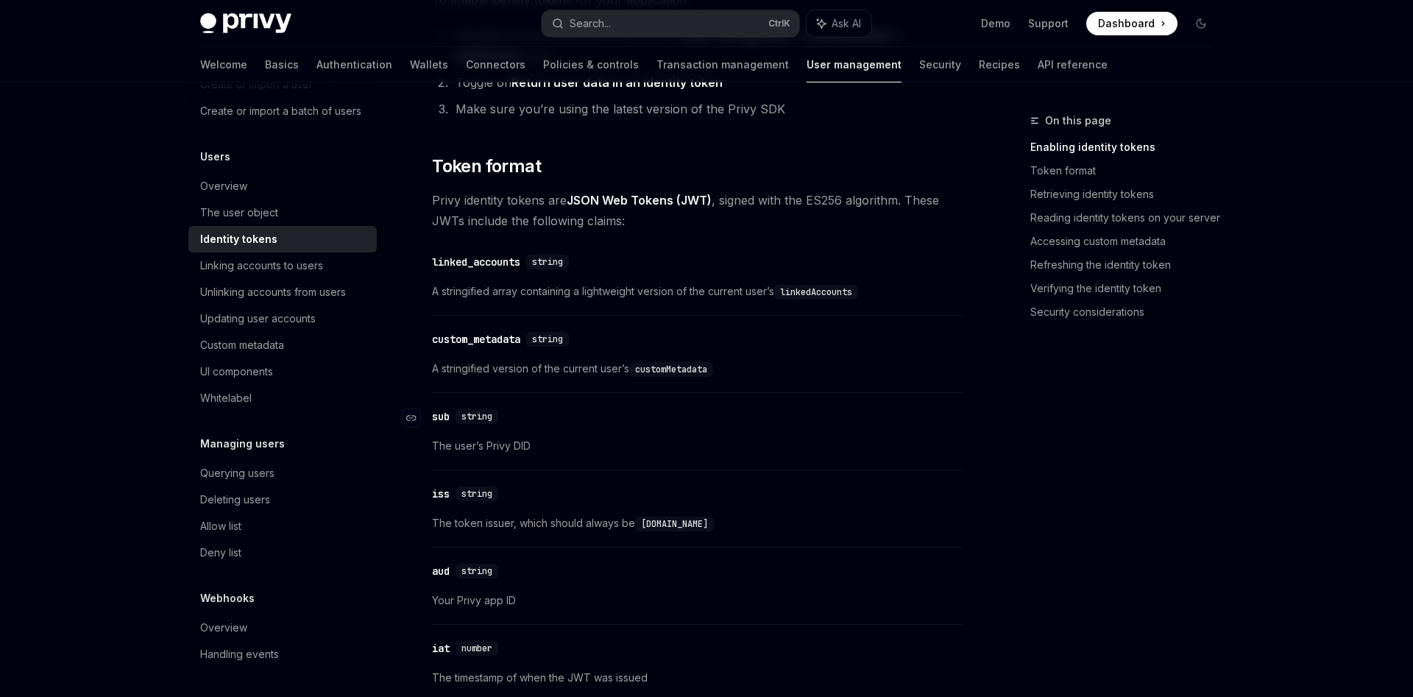
scroll to position [1051, 0]
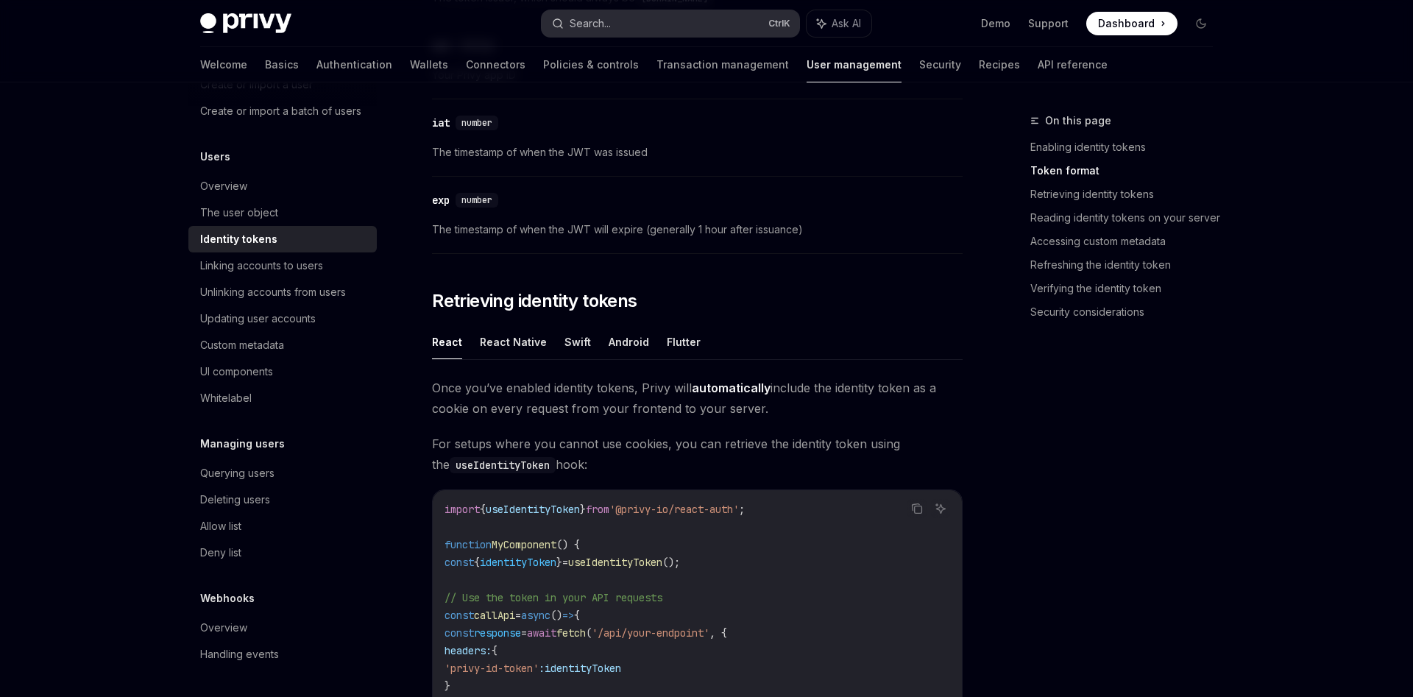
click at [626, 33] on button "Search... Ctrl K" at bounding box center [671, 23] width 258 height 26
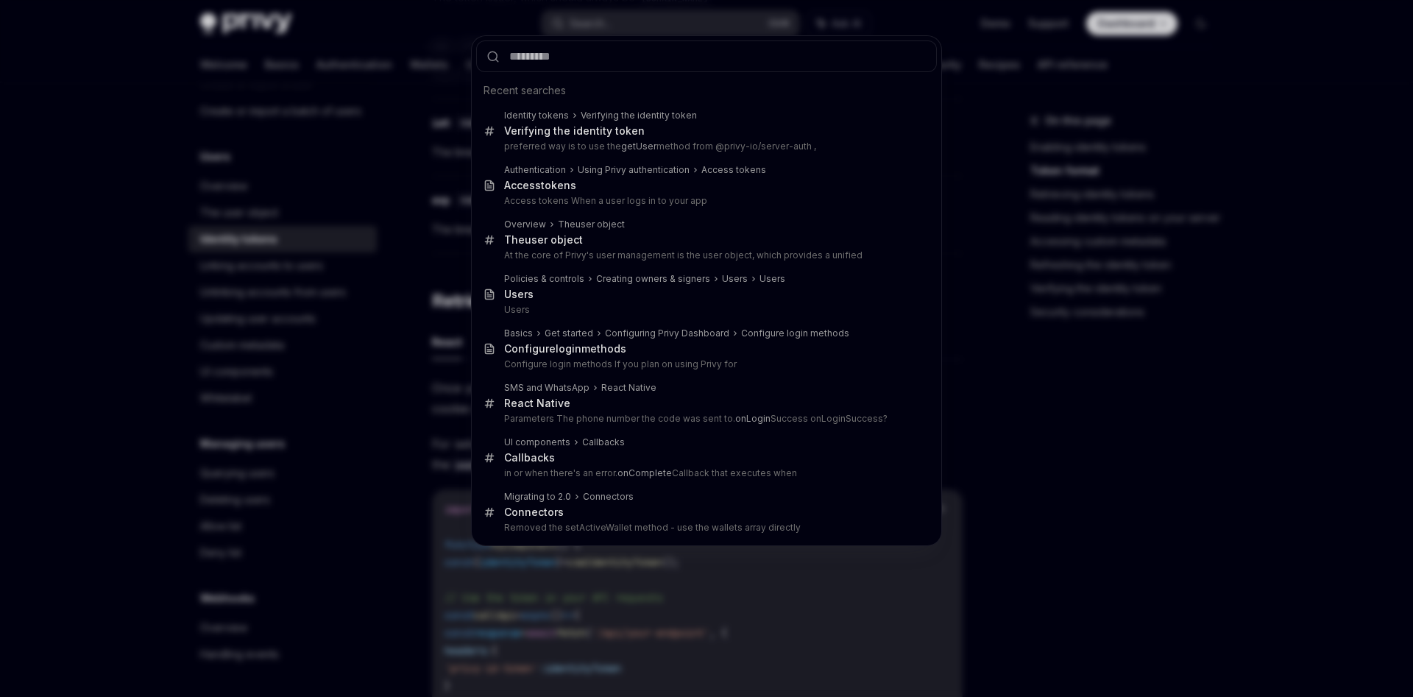
click at [450, 134] on div "Recent searches Identity tokens Verifying the identity token Verifying the iden…" at bounding box center [706, 348] width 1413 height 697
